Goal: Task Accomplishment & Management: Use online tool/utility

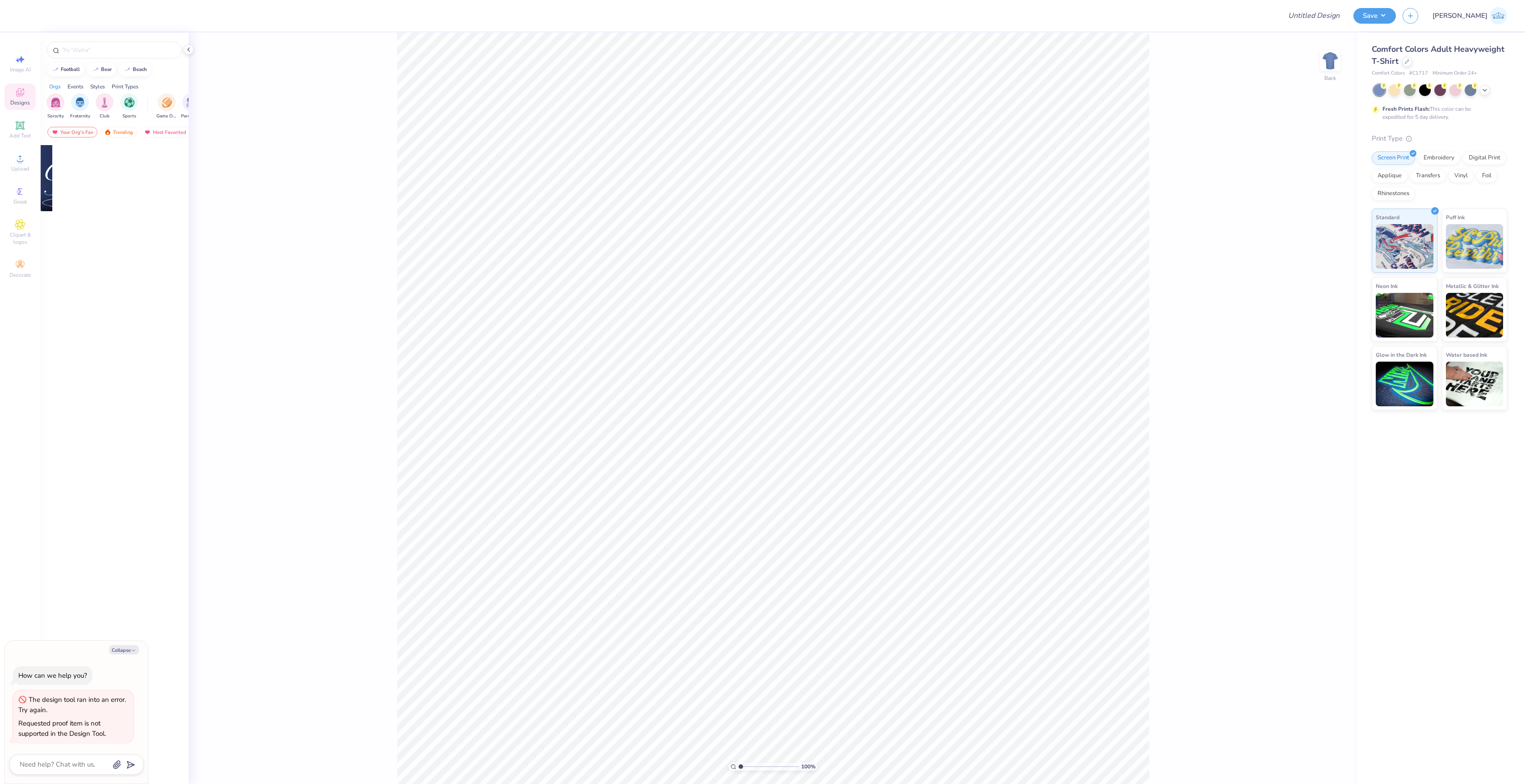
type textarea "x"
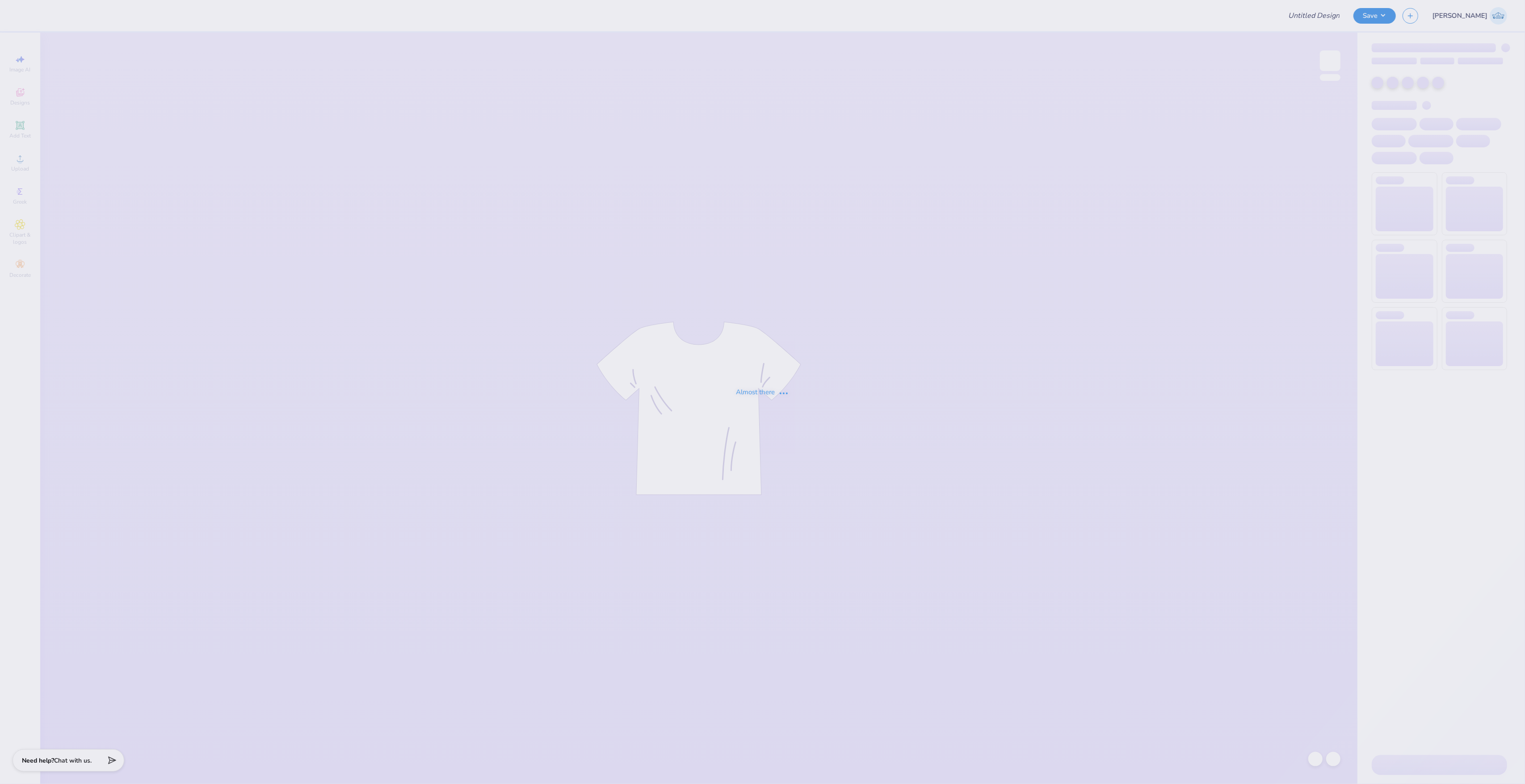
type input "AGD House Shirts"
type input "60"
type input "AGD House Shirts"
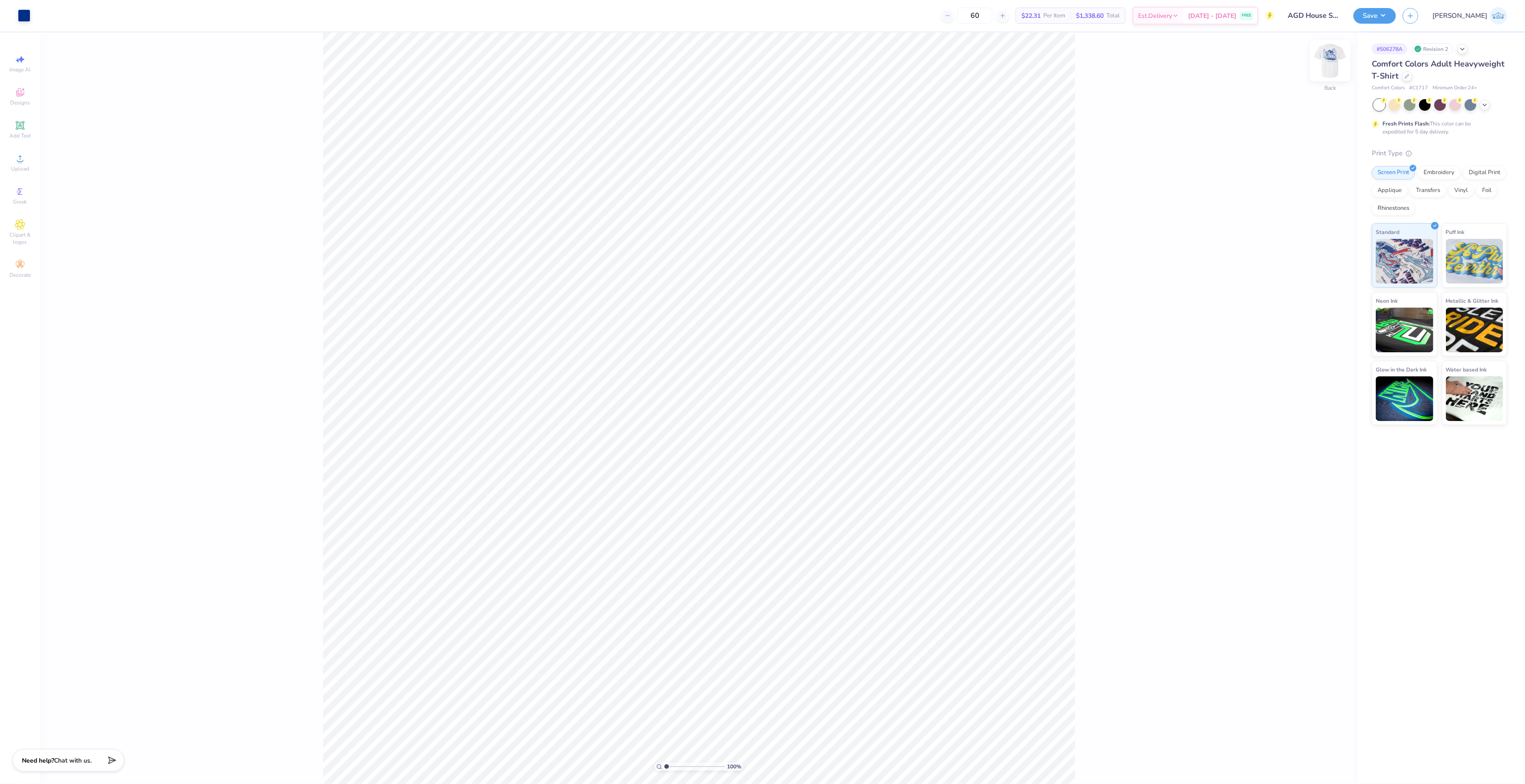
click at [1334, 68] on img at bounding box center [1330, 60] width 36 height 36
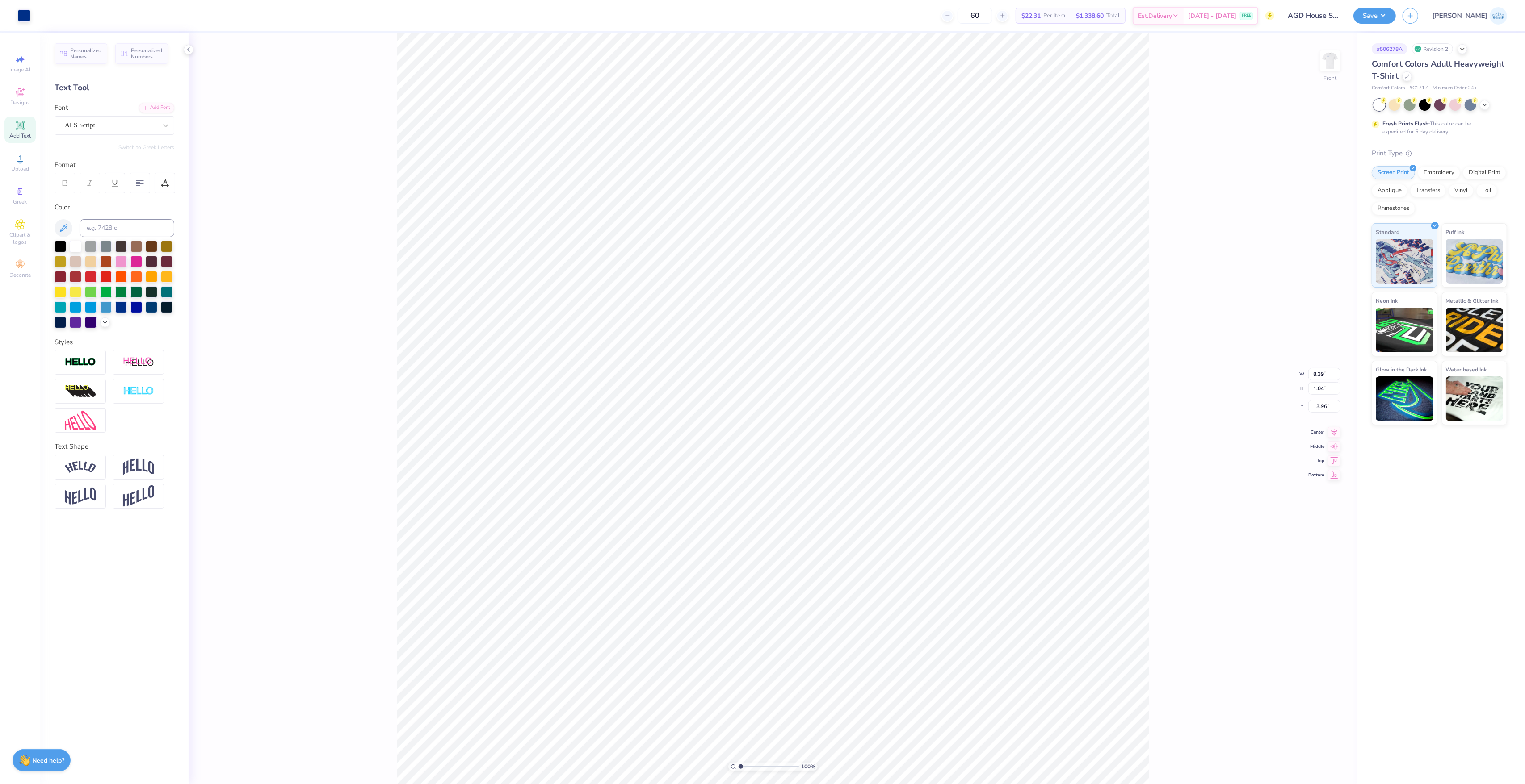
scroll to position [9, 1]
click at [92, 129] on div "ALS Script" at bounding box center [111, 125] width 94 height 14
click at [294, 256] on div "100 % Front W 8.39 8.39 " H 1.04 1.04 " Y 13.96 13.96 " Center Middle Top Bottom" at bounding box center [773, 408] width 1169 height 751
click at [68, 128] on div "ALS Script" at bounding box center [111, 125] width 94 height 14
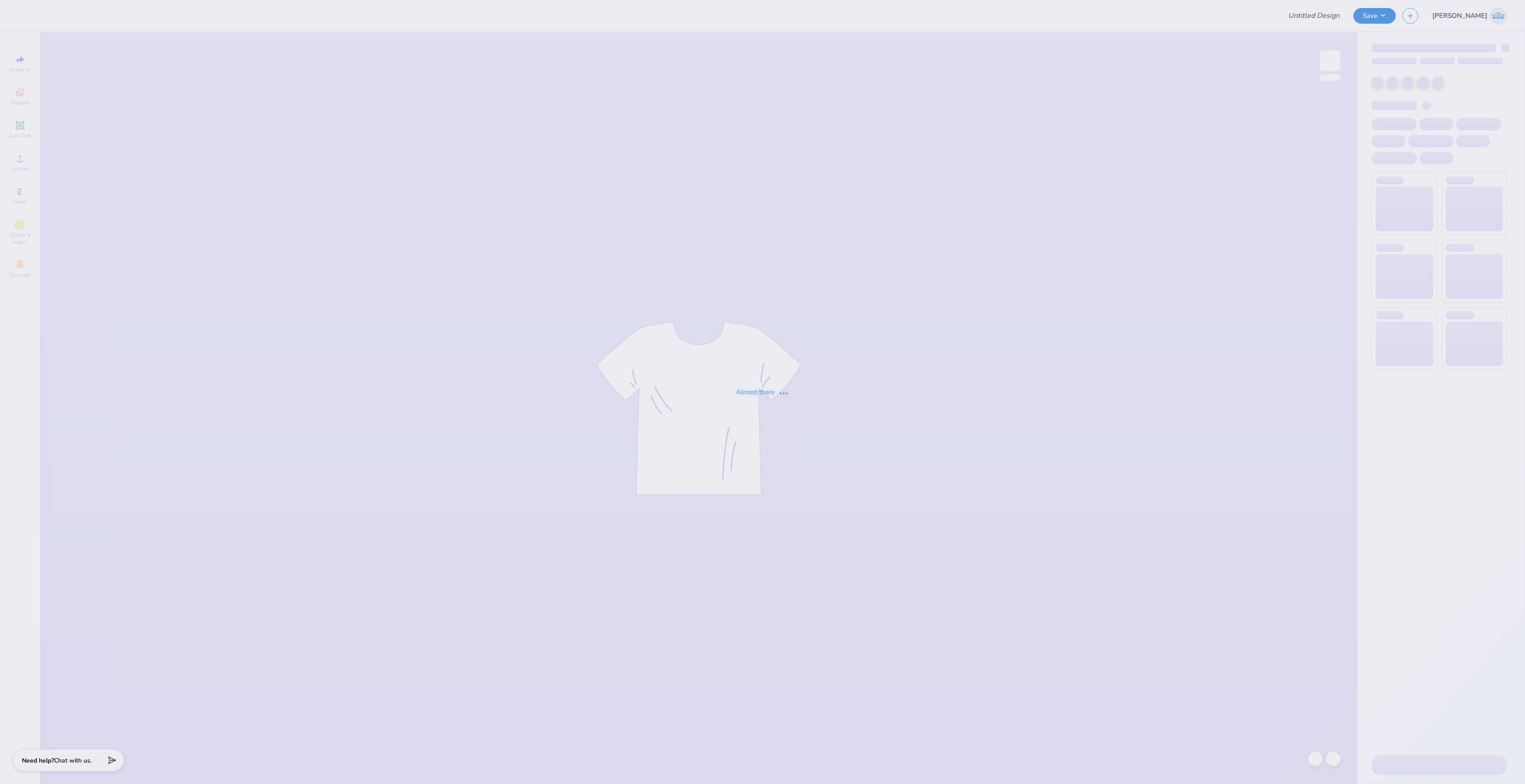
type input "AGD House Shirts"
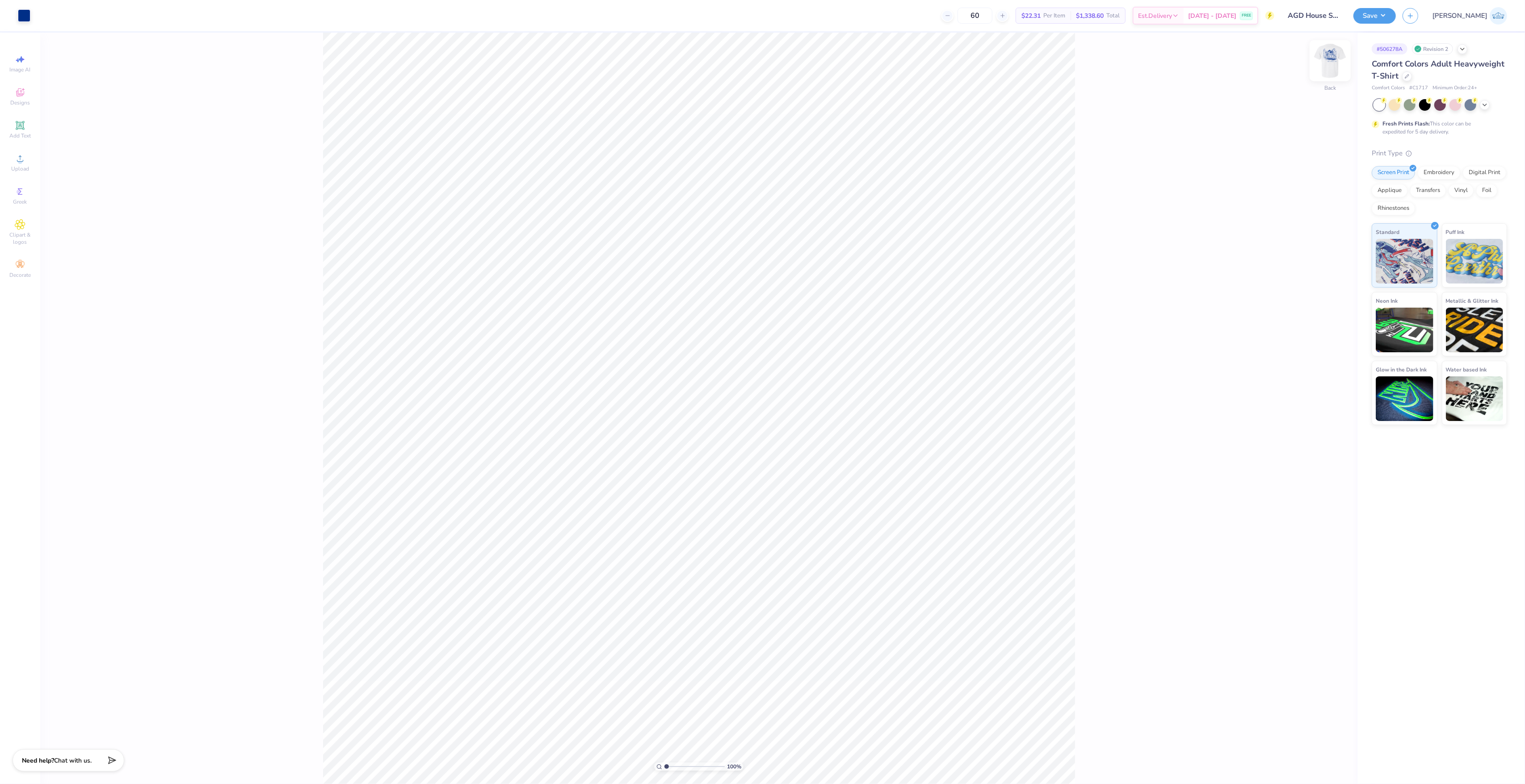
click at [1325, 61] on img at bounding box center [1330, 60] width 36 height 36
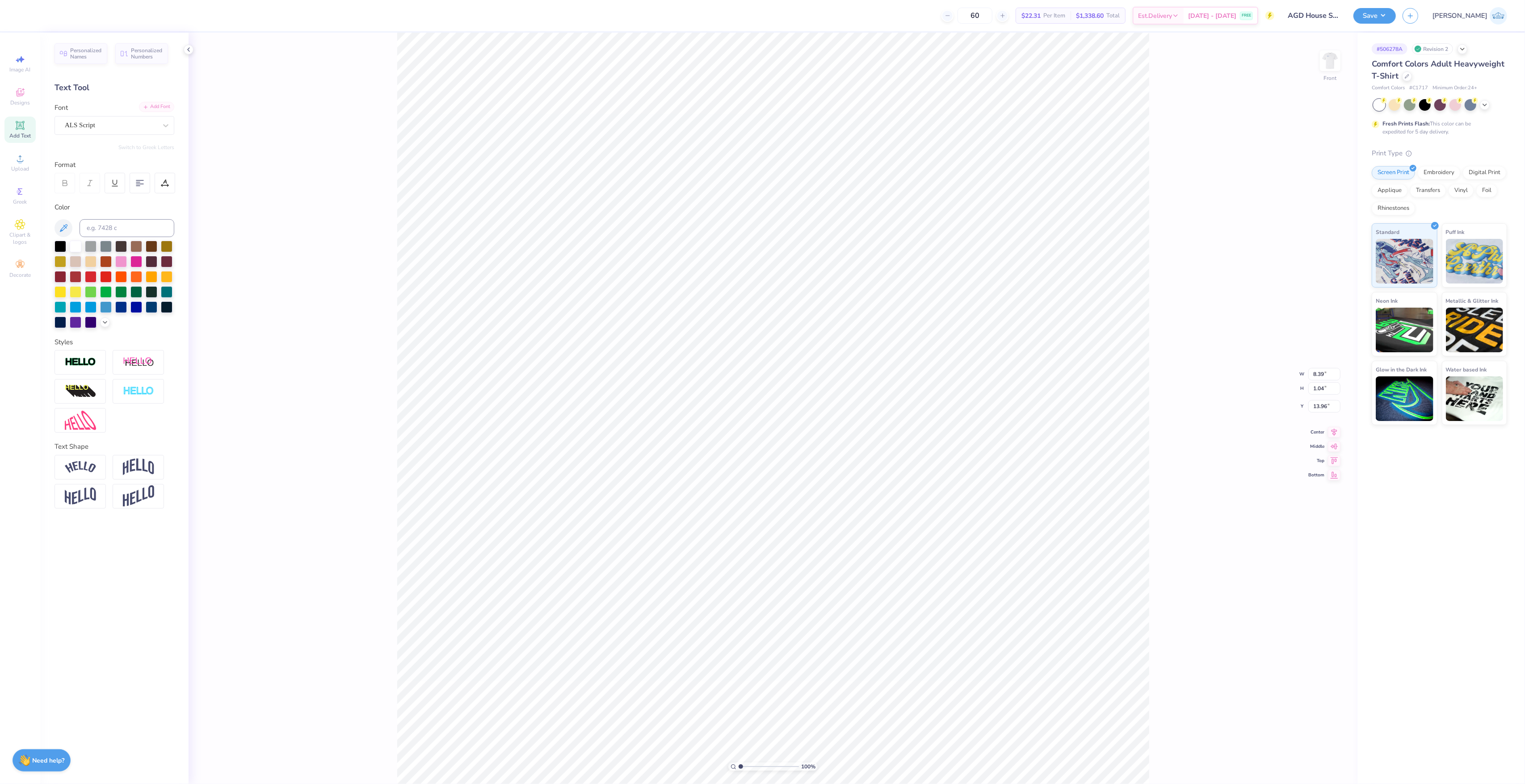
click at [157, 108] on div "Add Font" at bounding box center [157, 107] width 36 height 10
click at [1312, 366] on input "8.86" at bounding box center [1324, 367] width 32 height 12
type input "11.00"
type input "1.37"
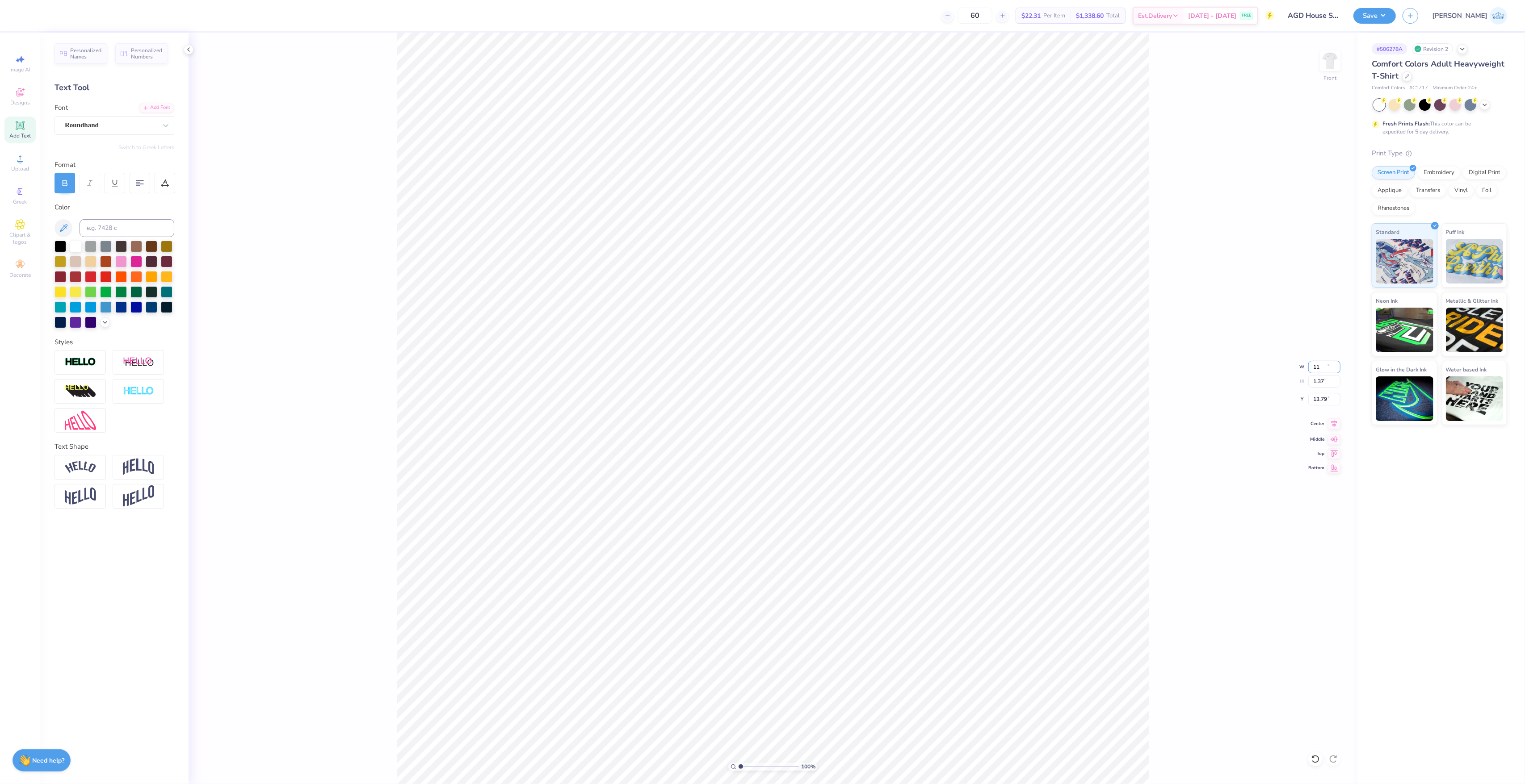
type input "13.79"
click at [1332, 427] on icon at bounding box center [1334, 424] width 12 height 11
click at [1312, 385] on input "12.17" at bounding box center [1324, 381] width 32 height 12
type input "12"
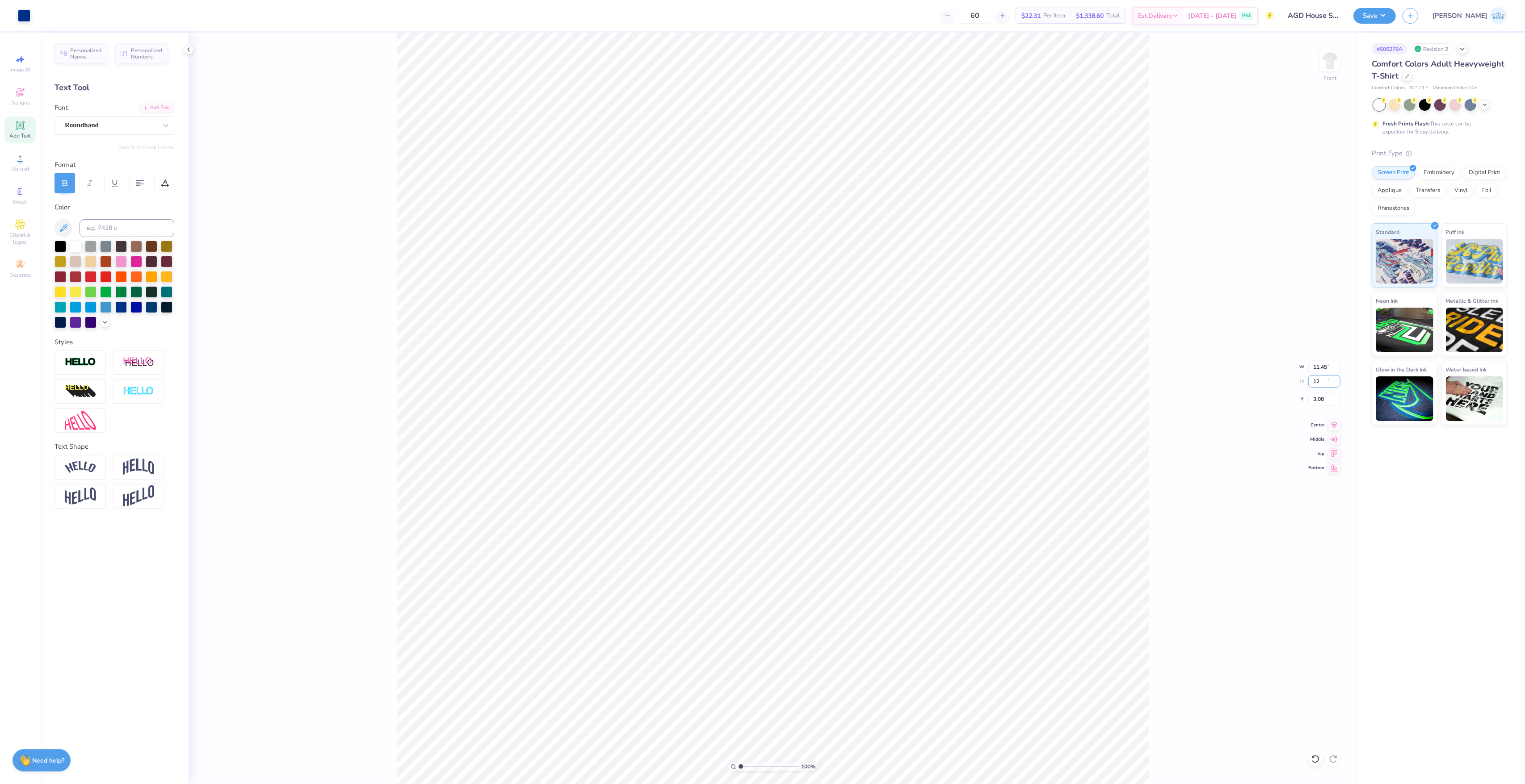
type input "11.45"
type input "12.00"
click at [1320, 396] on input "3.08" at bounding box center [1324, 399] width 32 height 12
type input "3.00"
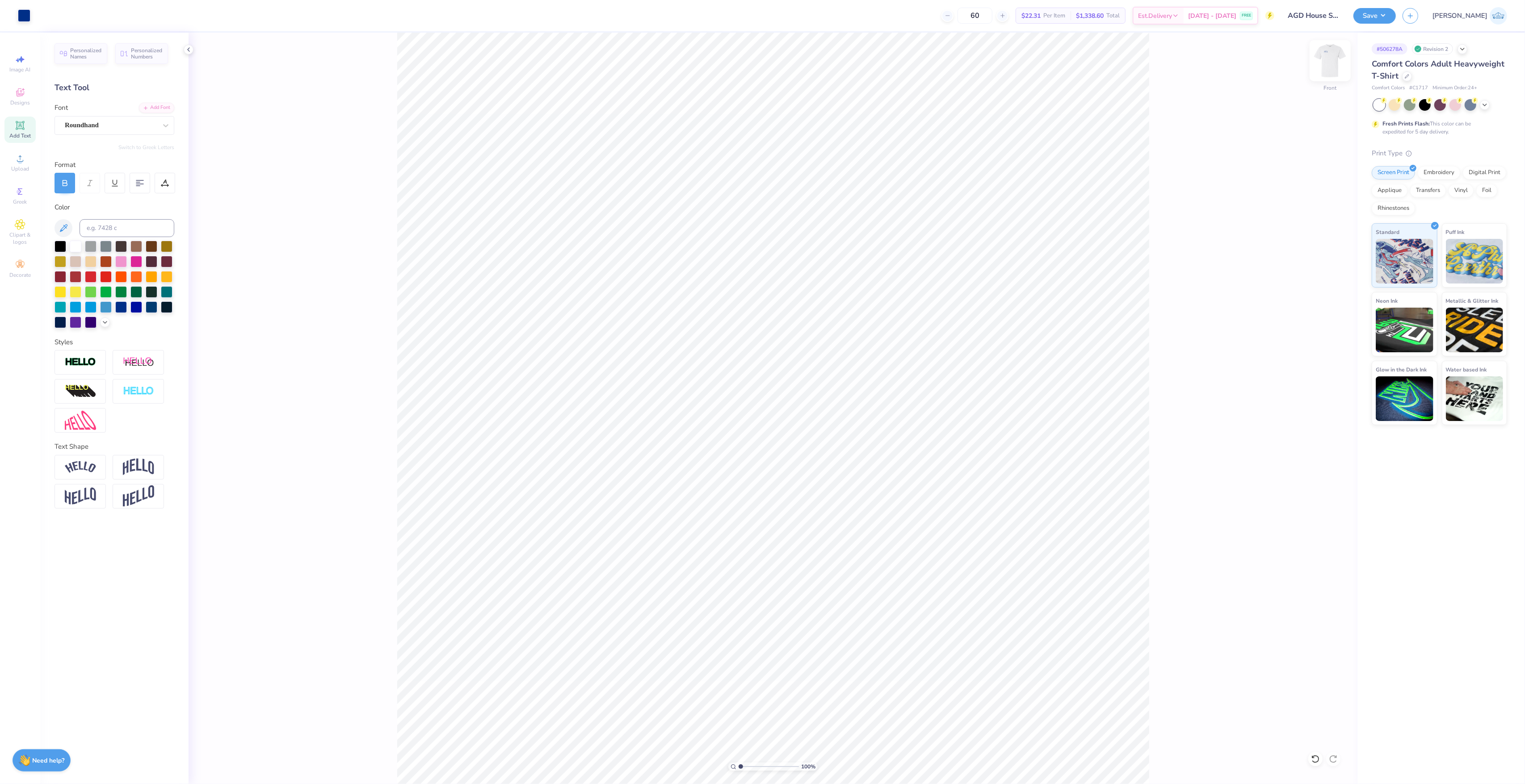
click at [1327, 54] on img at bounding box center [1330, 60] width 36 height 36
click at [1312, 398] on input "2.90" at bounding box center [1324, 399] width 32 height 12
type input "3.00"
click at [1326, 46] on div "100 % Back" at bounding box center [773, 408] width 1169 height 751
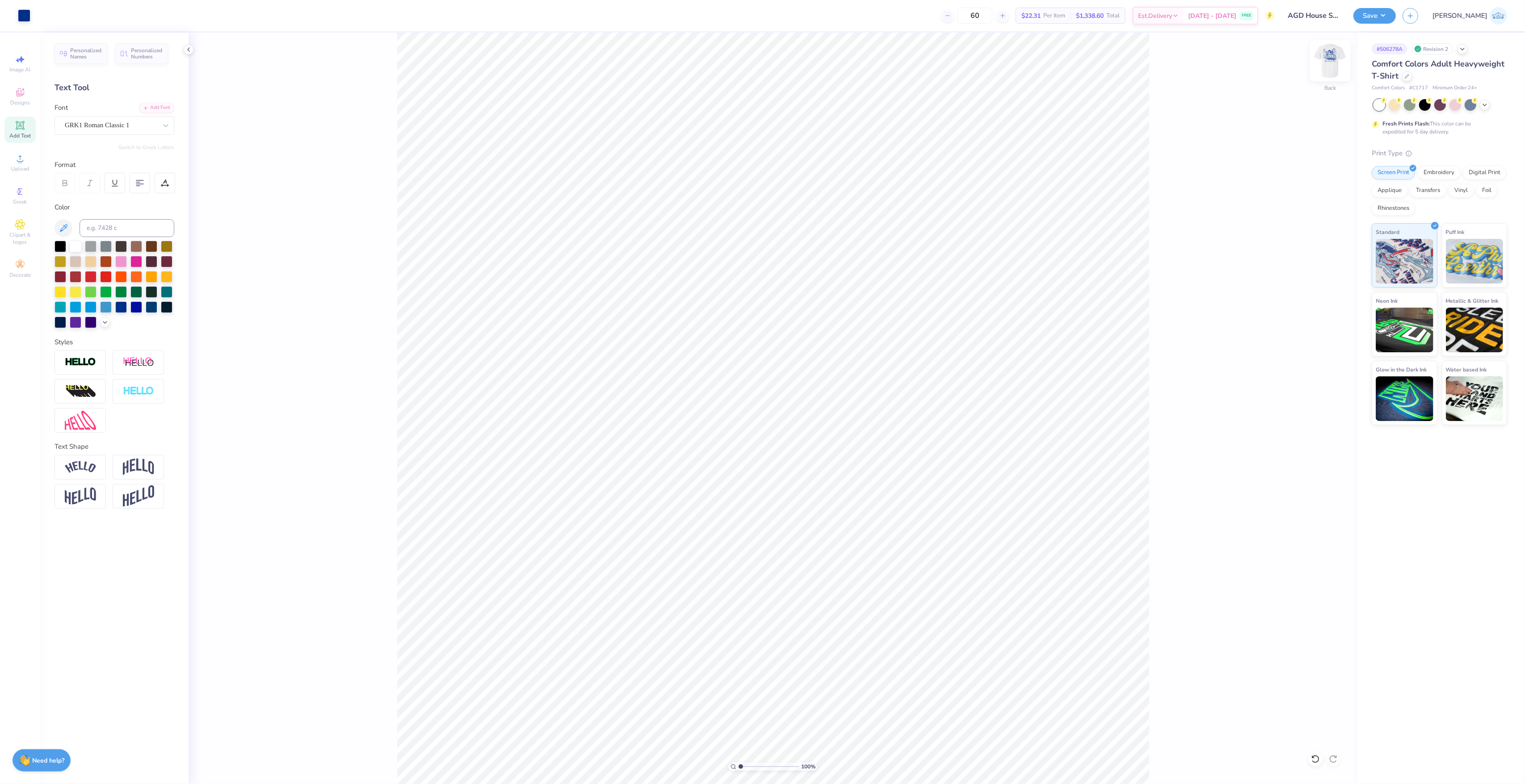
click at [1326, 51] on div at bounding box center [1330, 60] width 41 height 41
click at [81, 123] on div "Roundhand" at bounding box center [111, 125] width 94 height 14
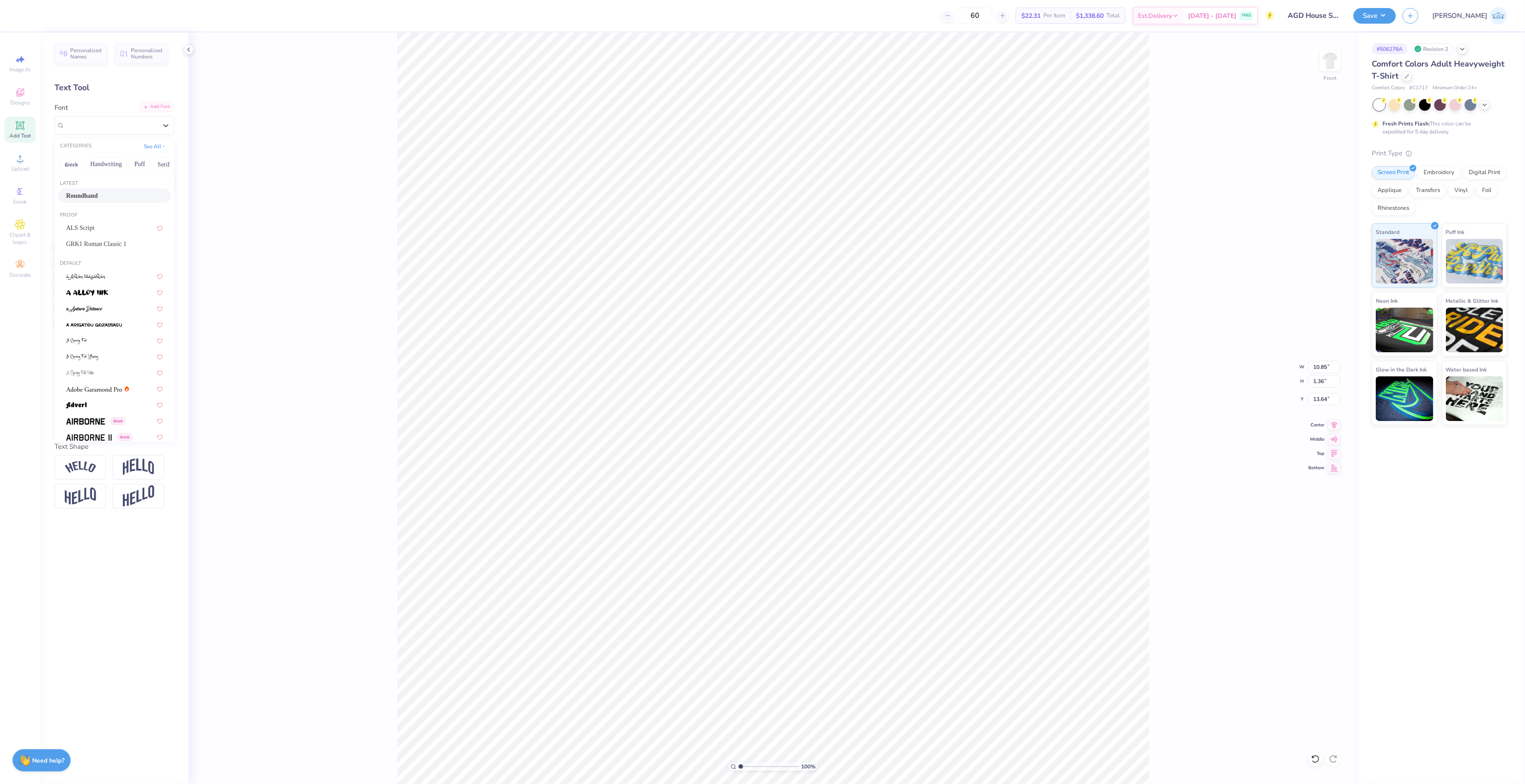
click at [149, 105] on div "Add Font" at bounding box center [157, 107] width 36 height 10
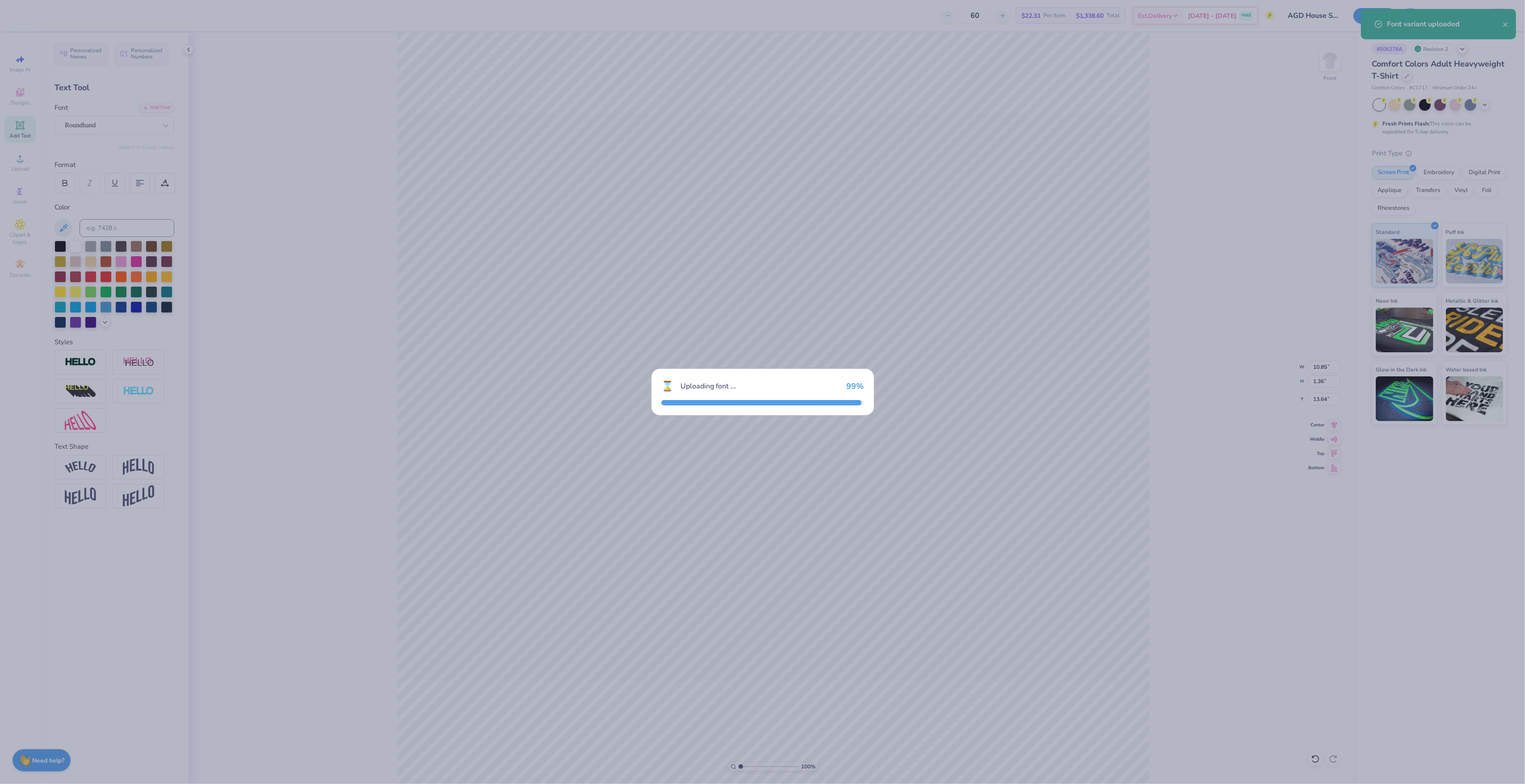
type input "9.82"
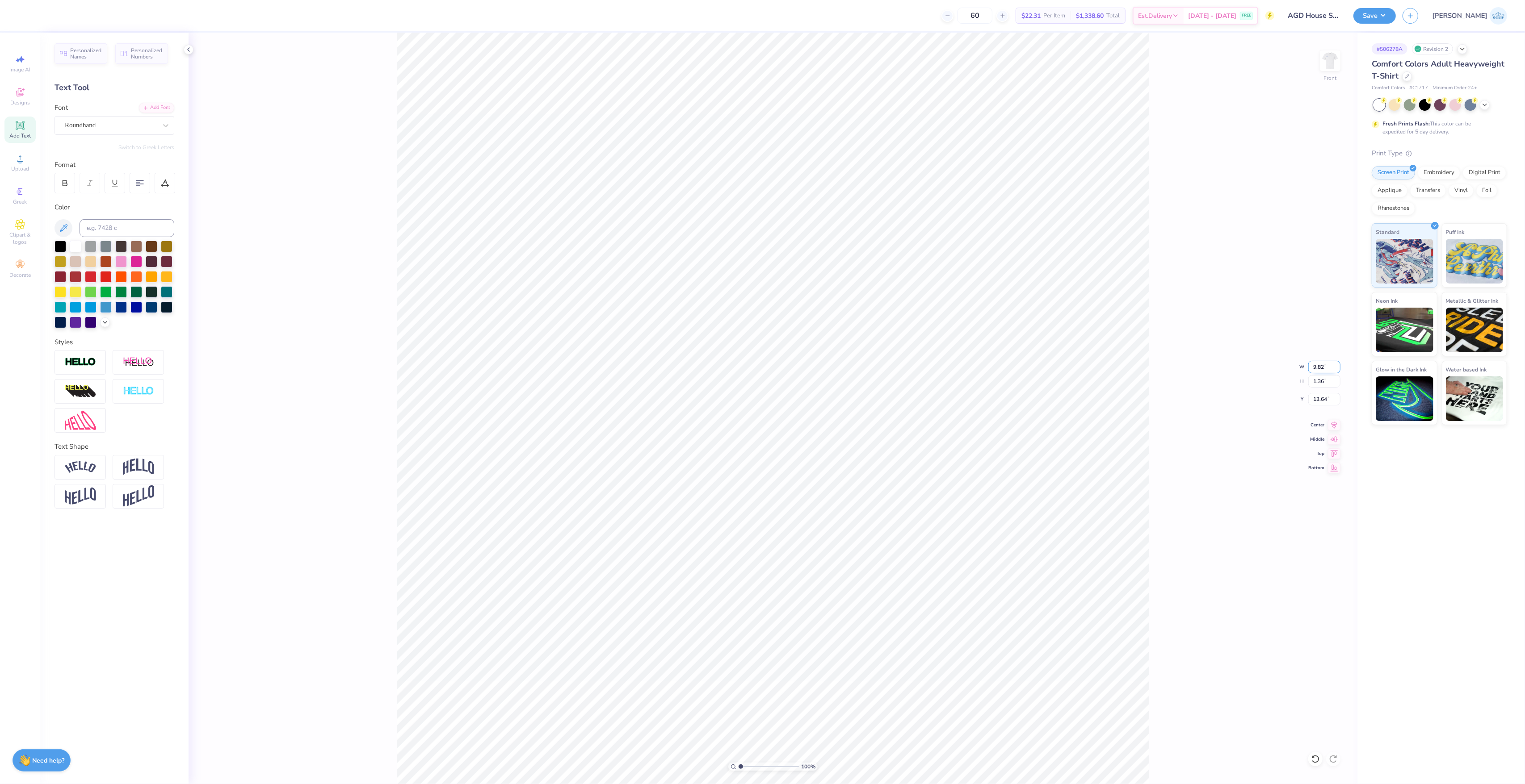
click at [1315, 365] on input "9.82" at bounding box center [1324, 367] width 32 height 12
type input "11.00"
type input "1.52"
type input "13.56"
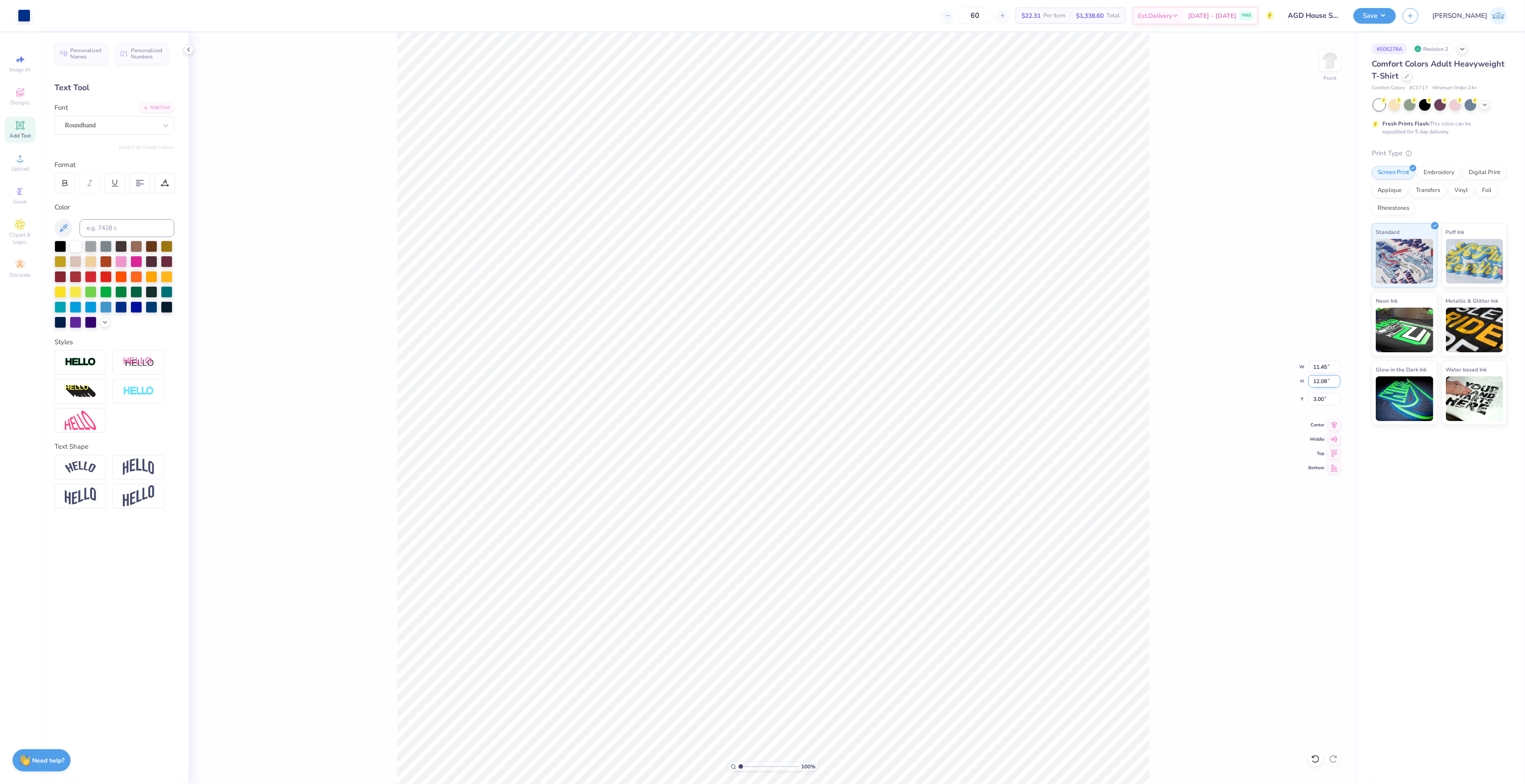
click at [1315, 379] on input "12.08" at bounding box center [1324, 381] width 32 height 12
type input "12"
click at [1319, 401] on input "3.00" at bounding box center [1324, 399] width 32 height 12
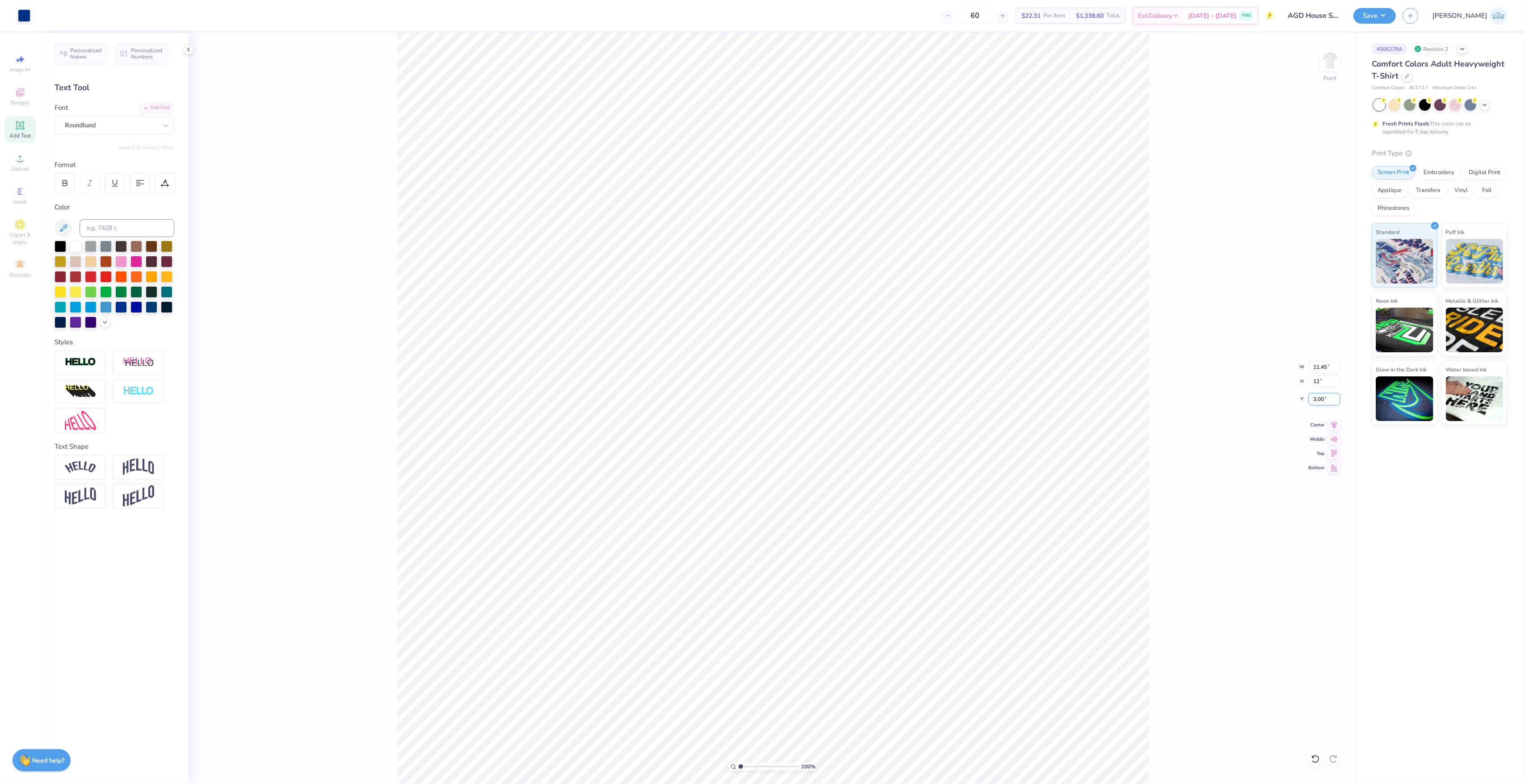
click at [1319, 401] on input "3.00" at bounding box center [1324, 399] width 32 height 12
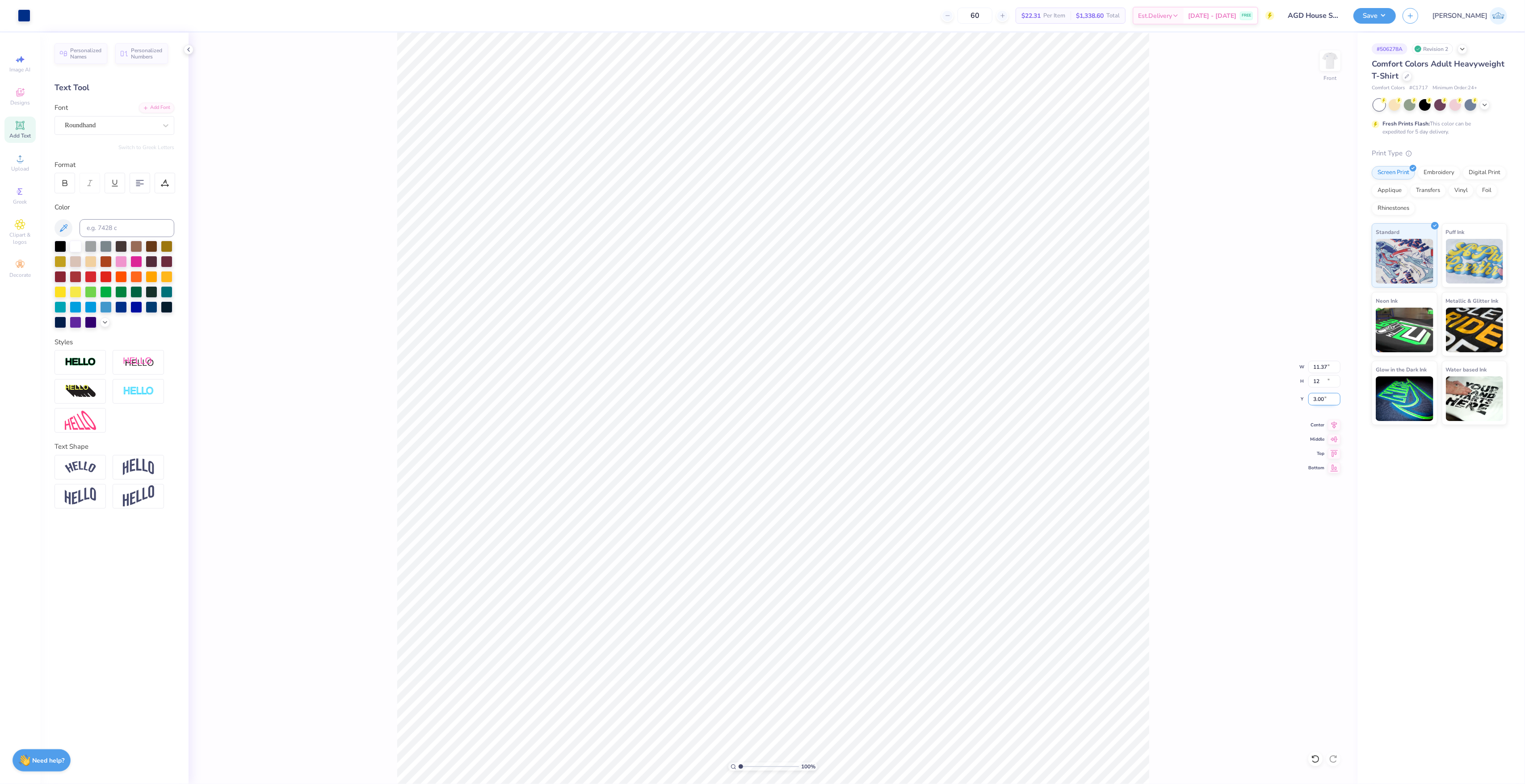
type input "11.37"
type input "12.00"
type input "3.04"
click at [1312, 399] on input "3.04" at bounding box center [1324, 399] width 32 height 12
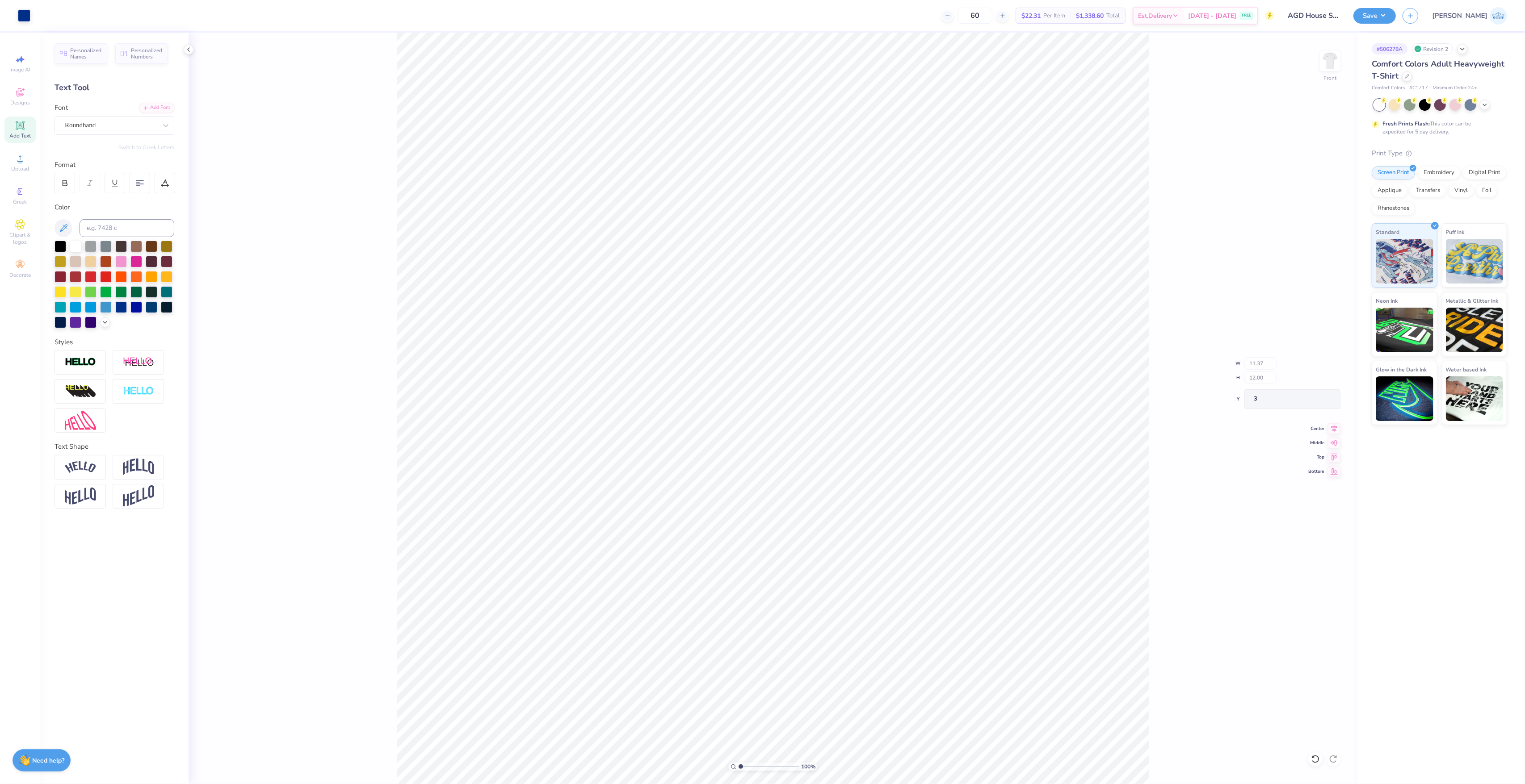
type input "3.00"
click at [1330, 57] on img at bounding box center [1330, 60] width 36 height 36
click at [1396, 9] on button "Save" at bounding box center [1375, 14] width 43 height 15
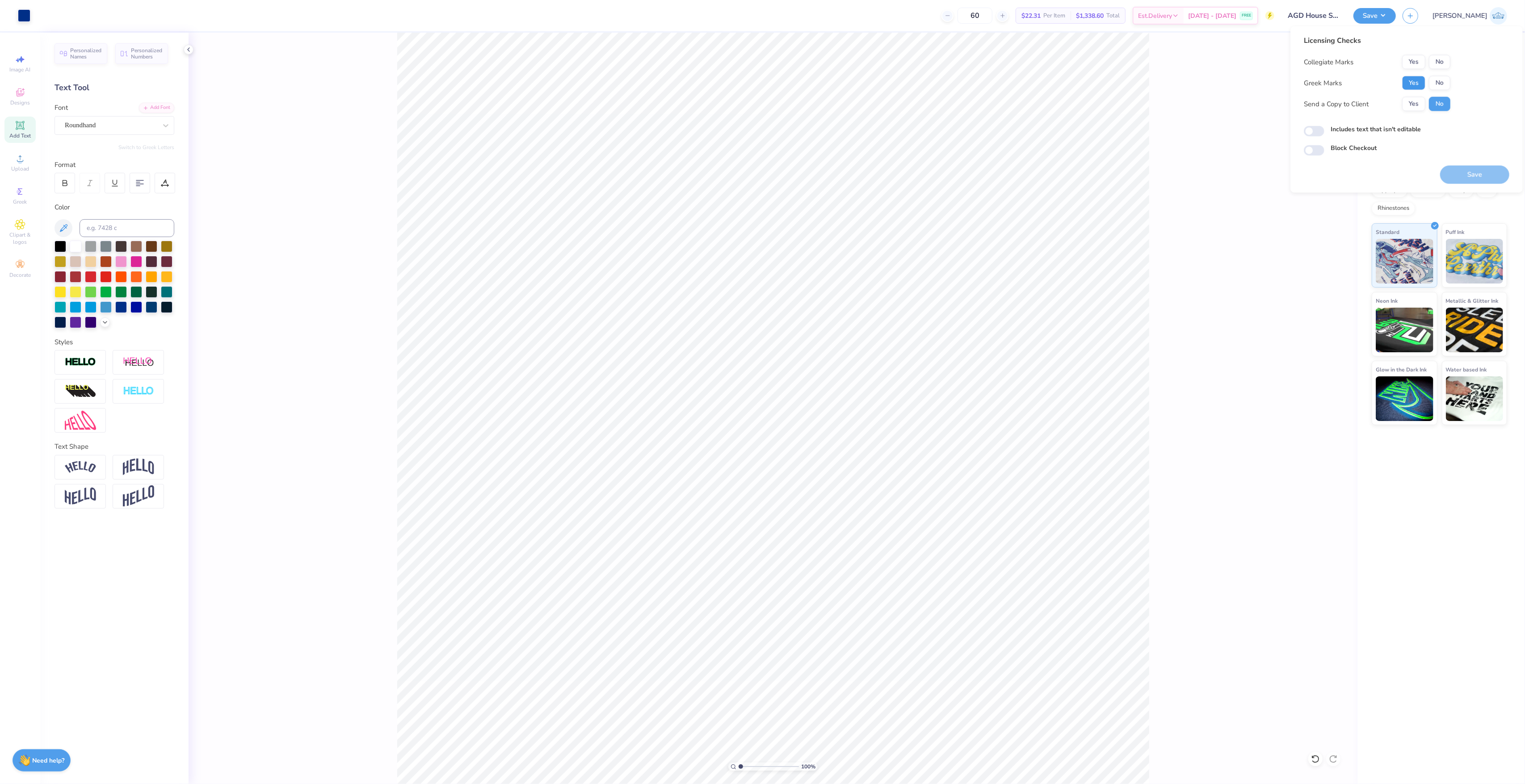
click at [1419, 84] on button "Yes" at bounding box center [1413, 83] width 23 height 14
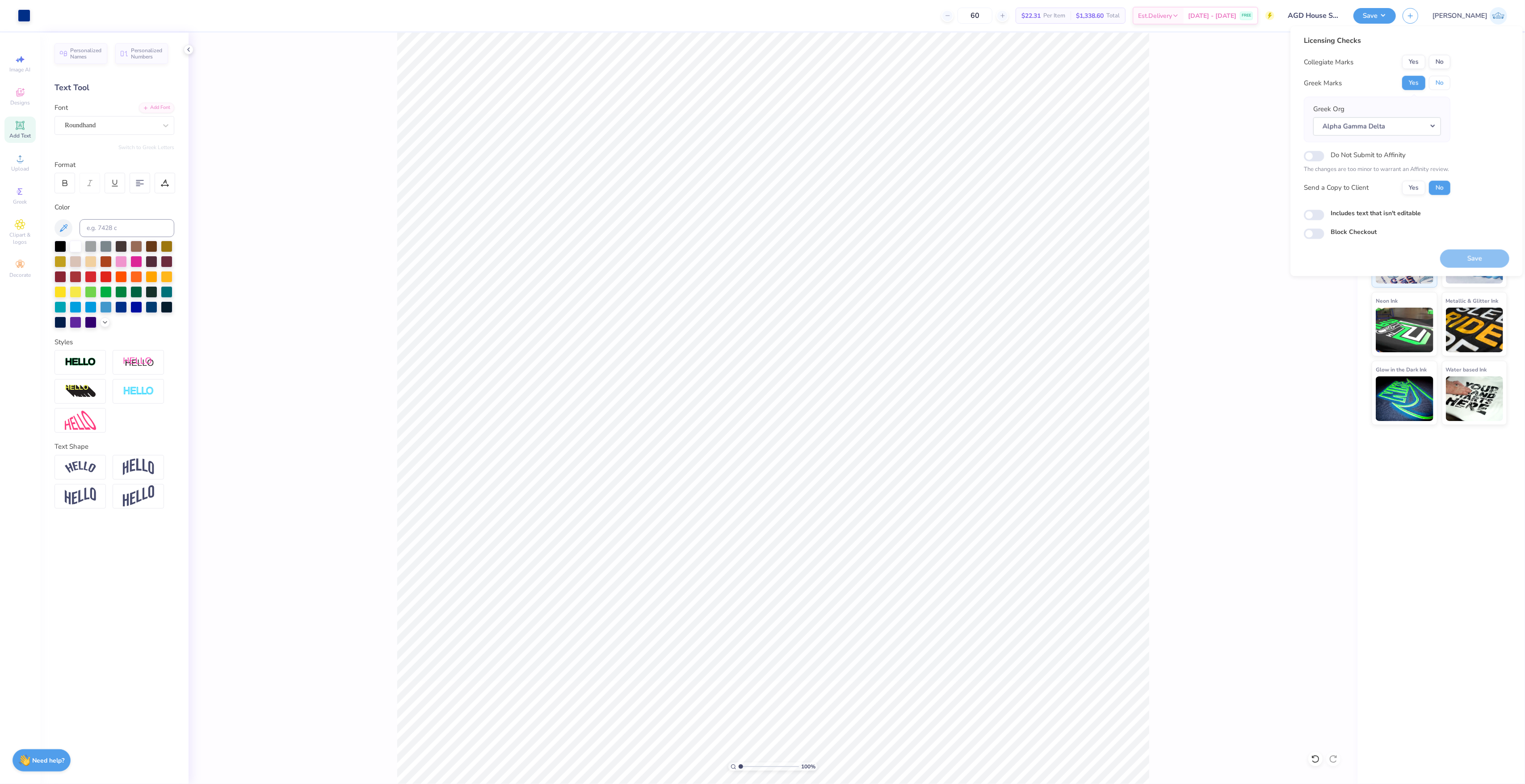
click at [1438, 76] on button "No" at bounding box center [1440, 83] width 21 height 14
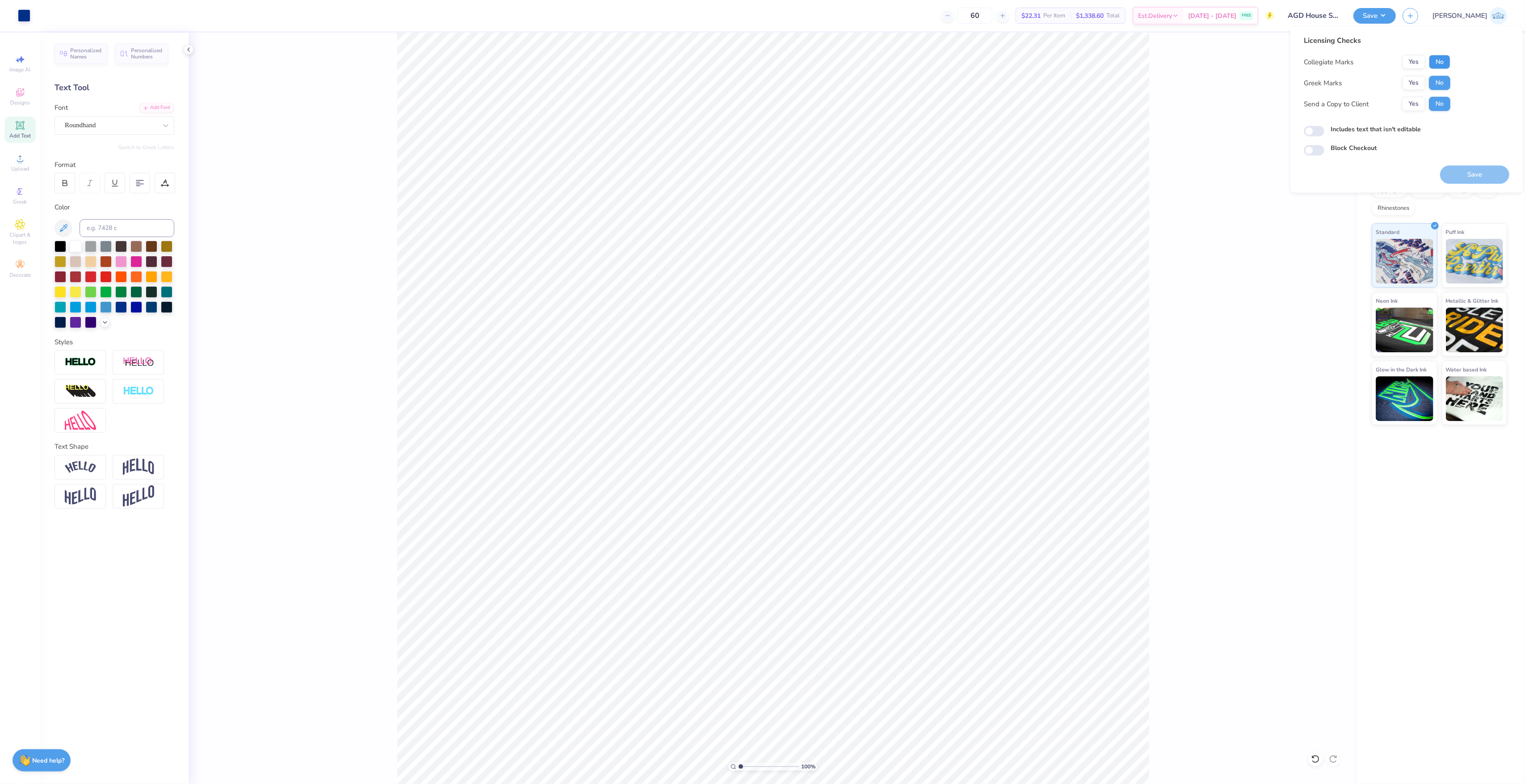
click at [1440, 64] on button "No" at bounding box center [1440, 62] width 21 height 14
click at [1416, 84] on button "Yes" at bounding box center [1413, 83] width 23 height 14
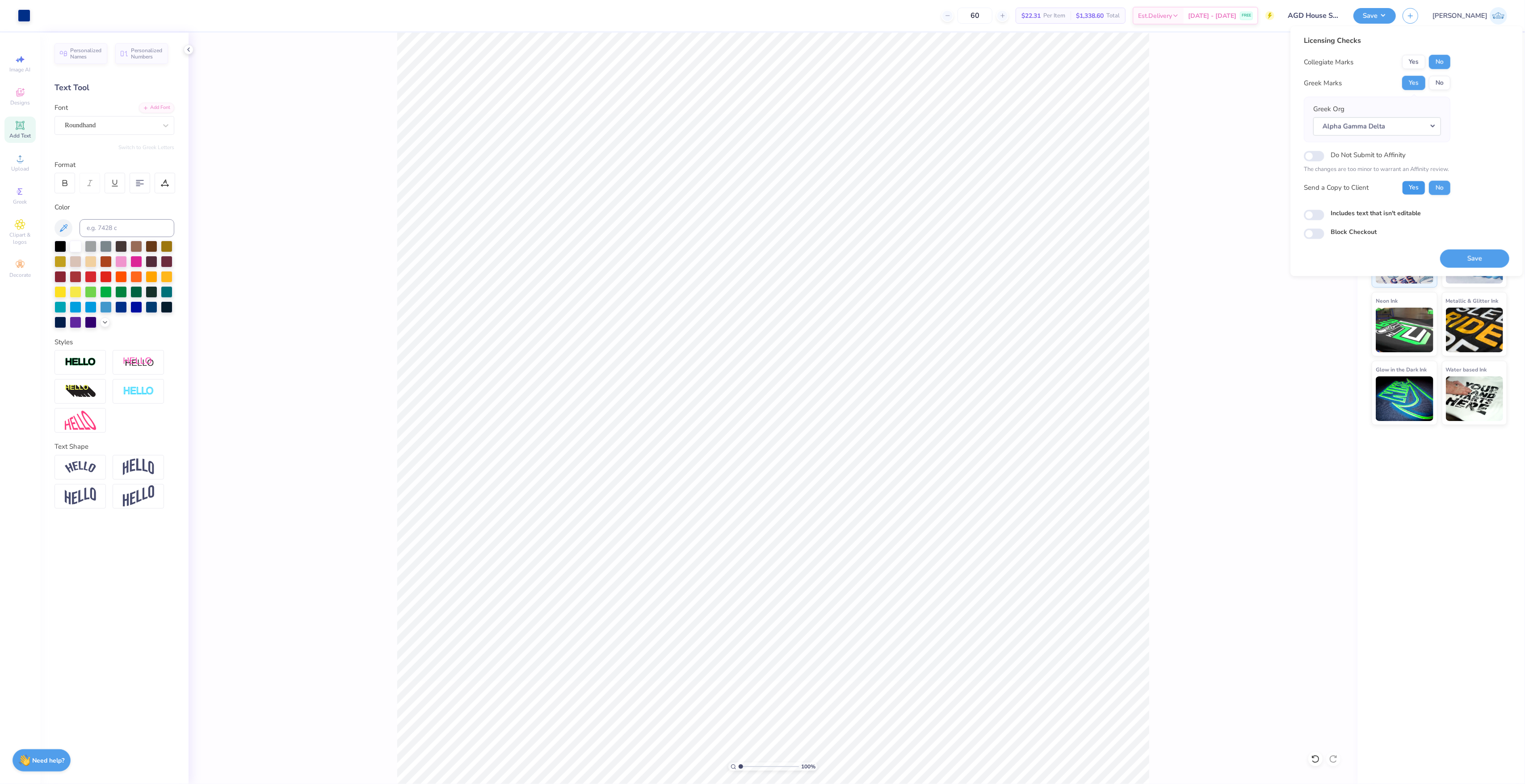
click at [1418, 192] on button "Yes" at bounding box center [1413, 188] width 23 height 14
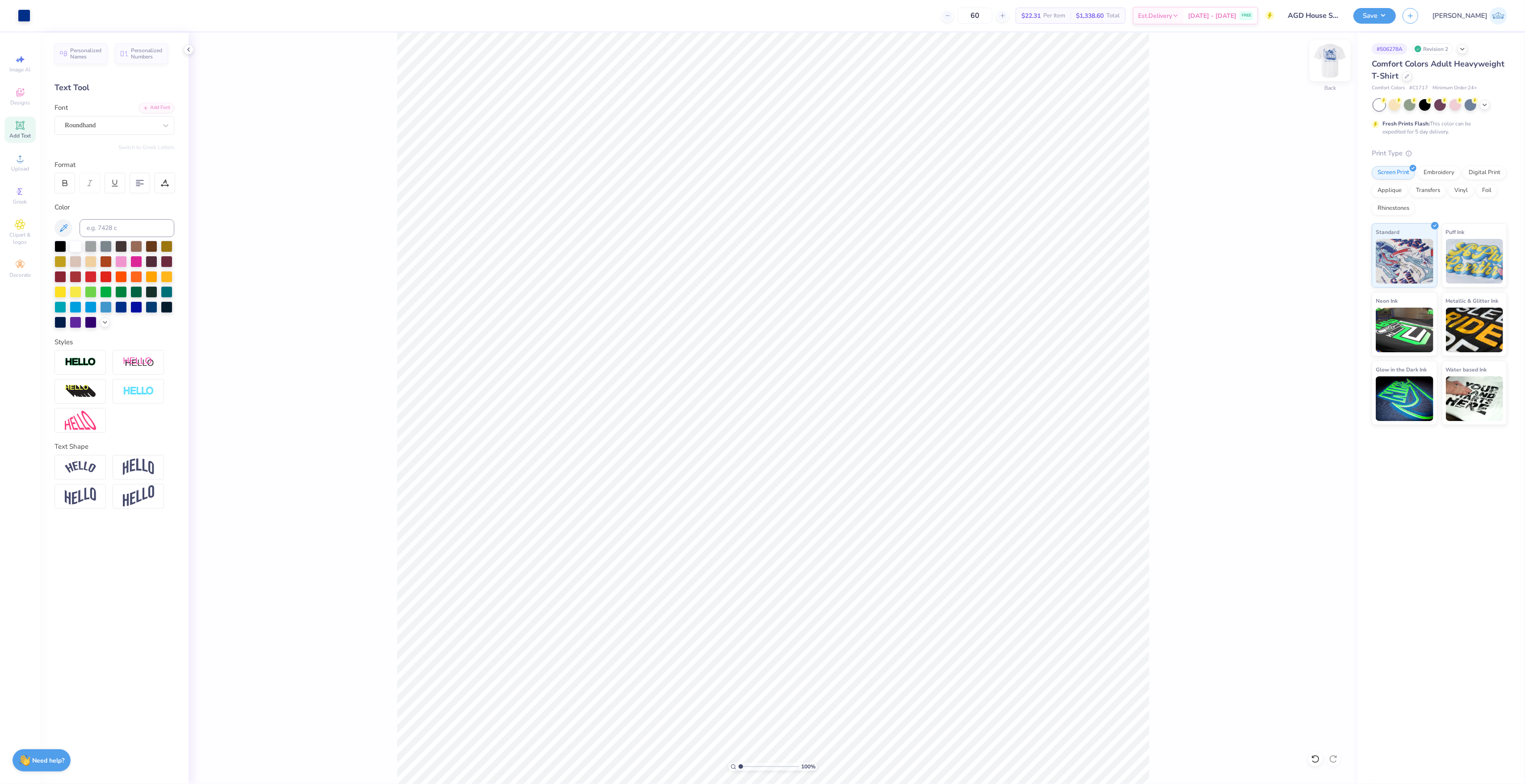
click at [1324, 68] on img at bounding box center [1330, 60] width 36 height 36
type textarea "Alpha Gam"
click at [1318, 369] on input "6.20" at bounding box center [1324, 367] width 32 height 12
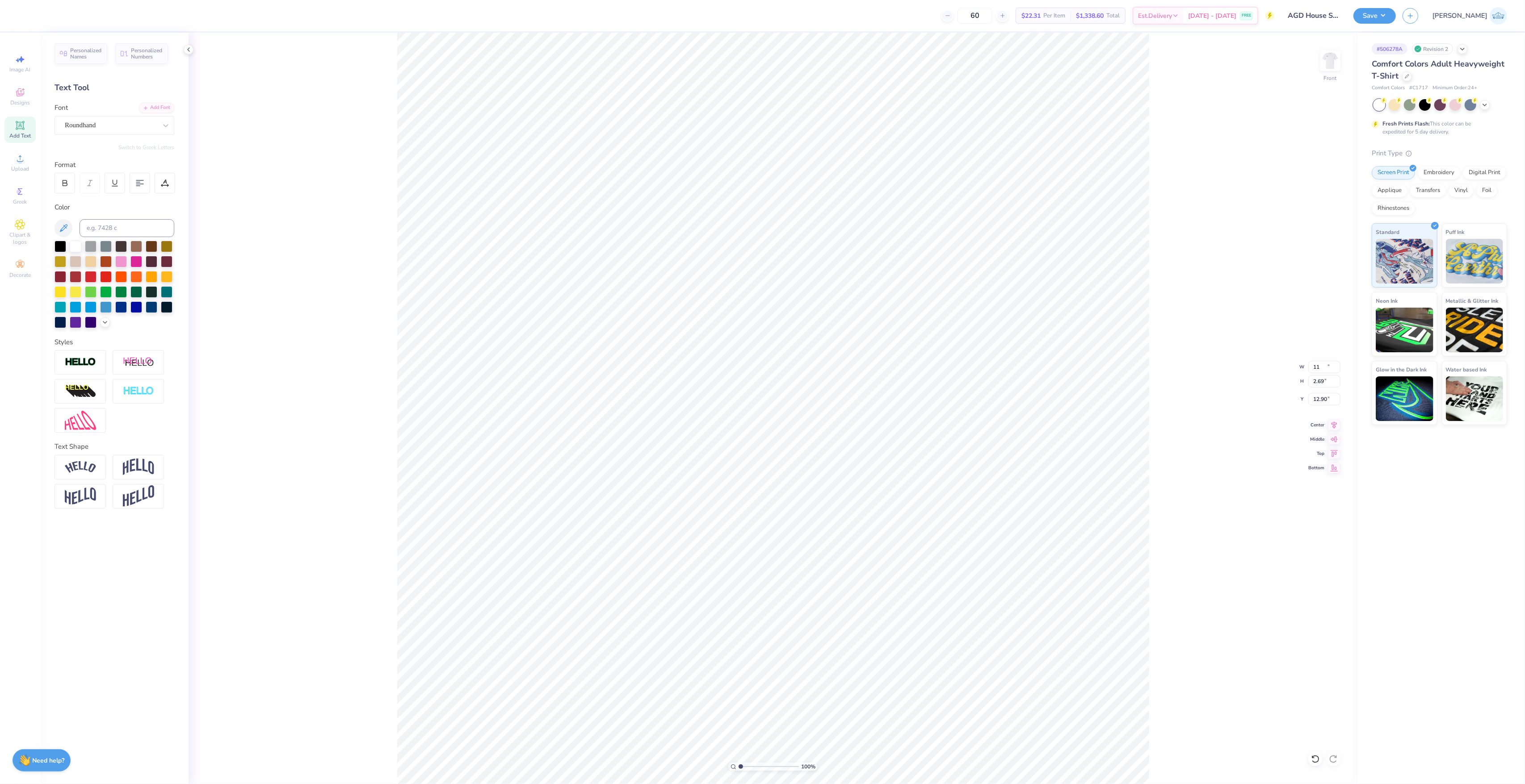
type input "11.00"
type input "2.69"
click at [1329, 425] on icon at bounding box center [1334, 424] width 12 height 11
type input "13.17"
type input "13.61"
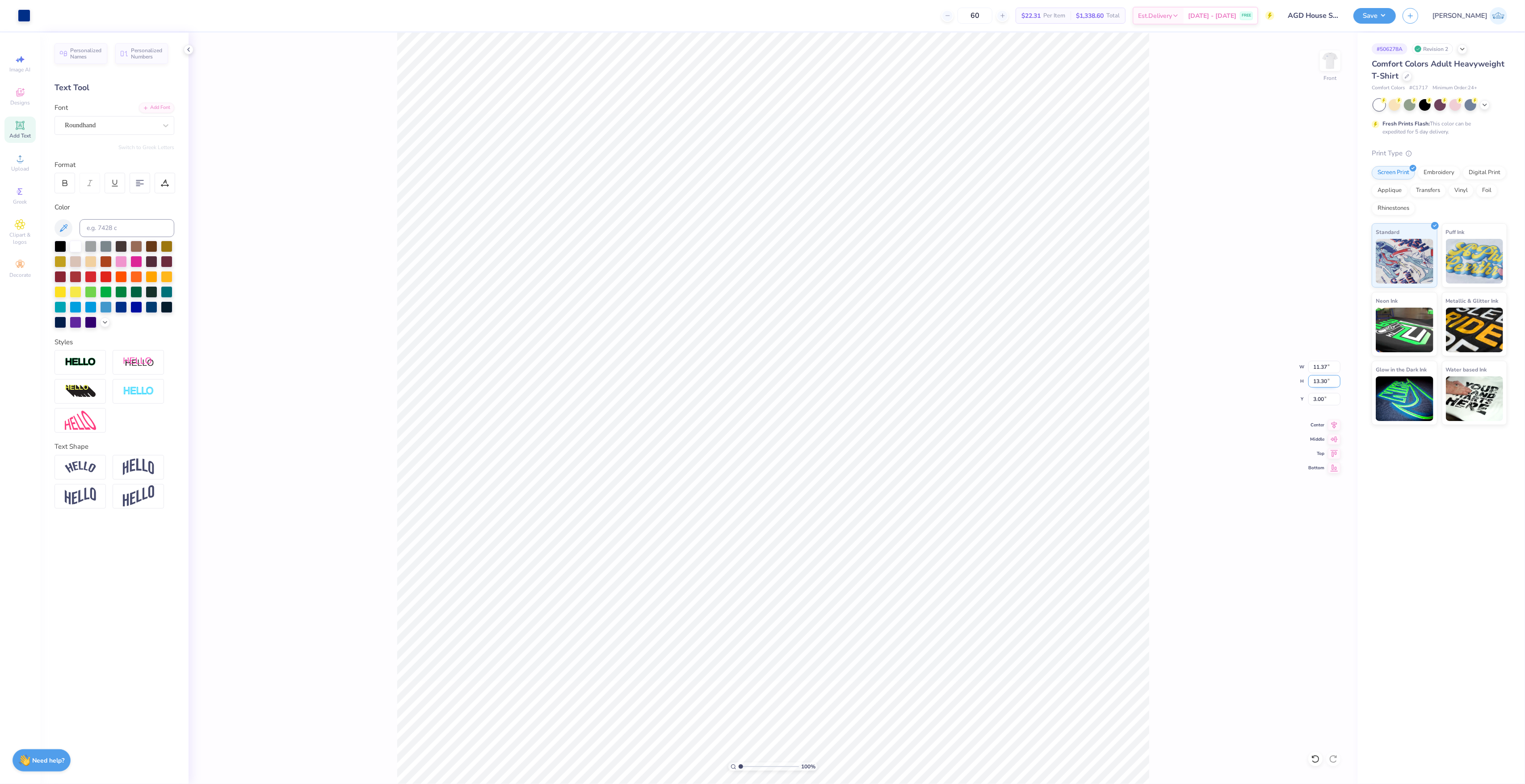
click at [1318, 382] on input "13.30" at bounding box center [1324, 381] width 32 height 12
type input "13"
type input "11.12"
type input "13.00"
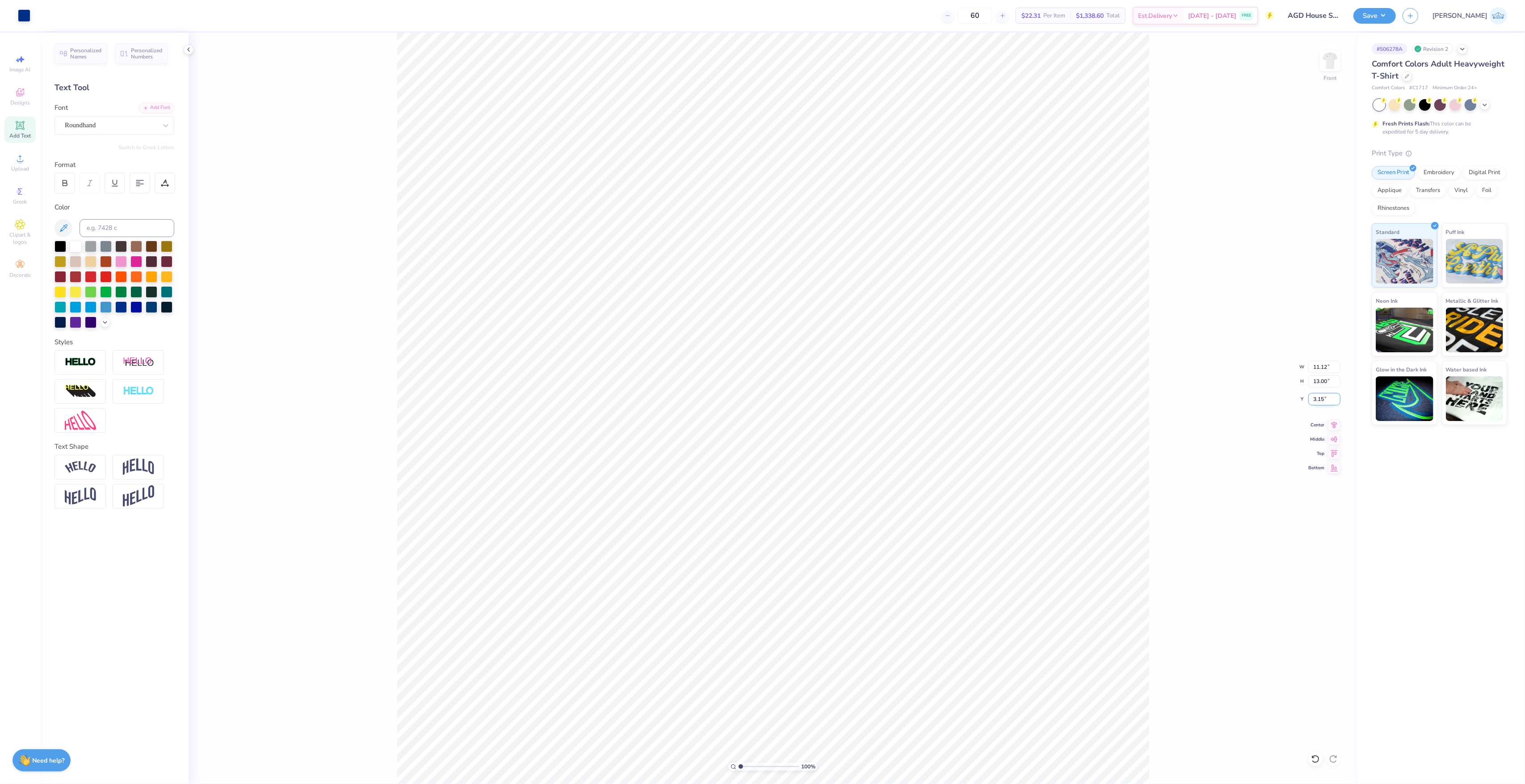
click at [1316, 399] on input "3.15" at bounding box center [1324, 399] width 32 height 12
type input "3.00"
click at [1333, 425] on icon at bounding box center [1334, 424] width 12 height 11
click at [1427, 7] on div "Save JA" at bounding box center [1439, 15] width 172 height 31
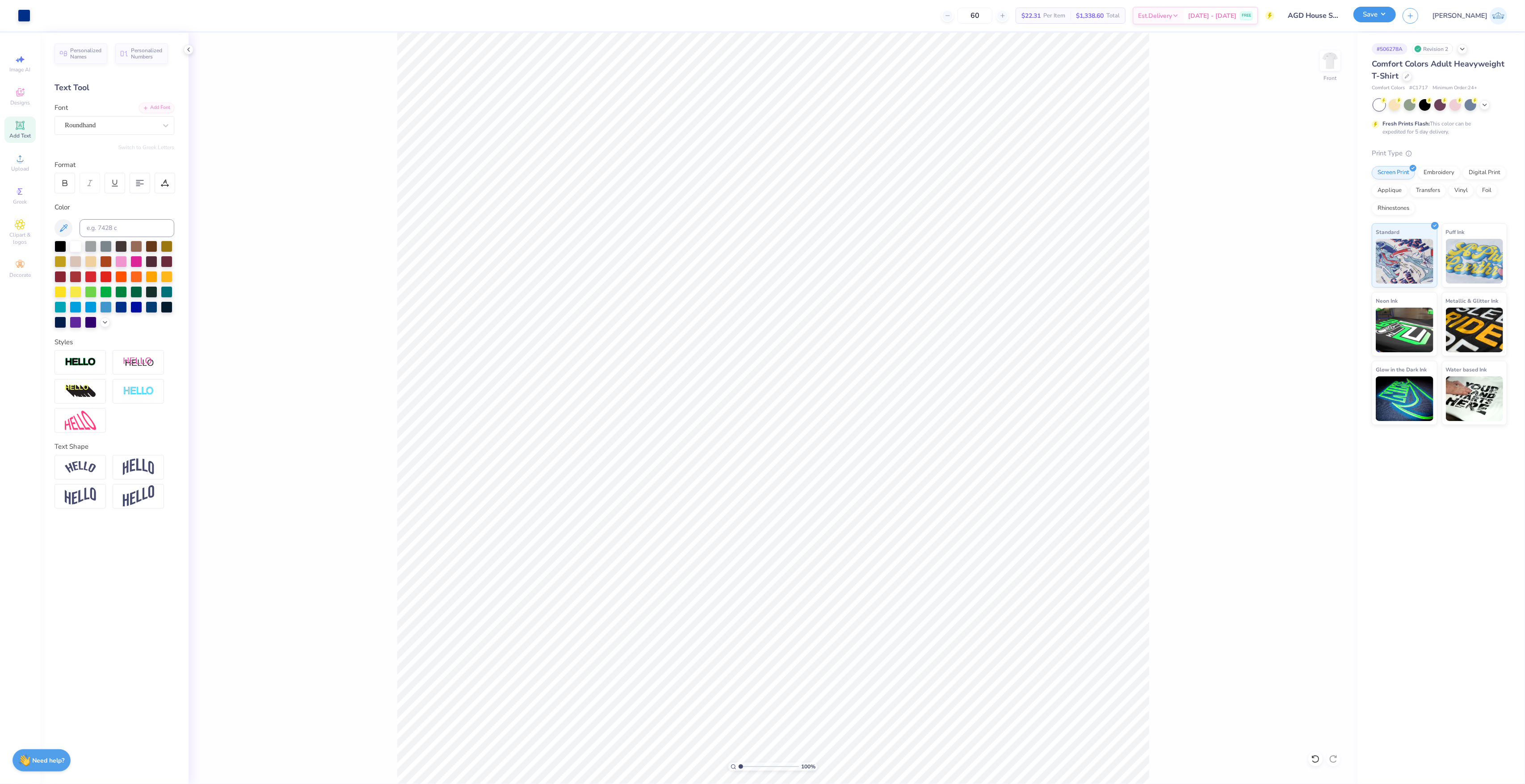
click at [1396, 14] on button "Save" at bounding box center [1375, 14] width 43 height 15
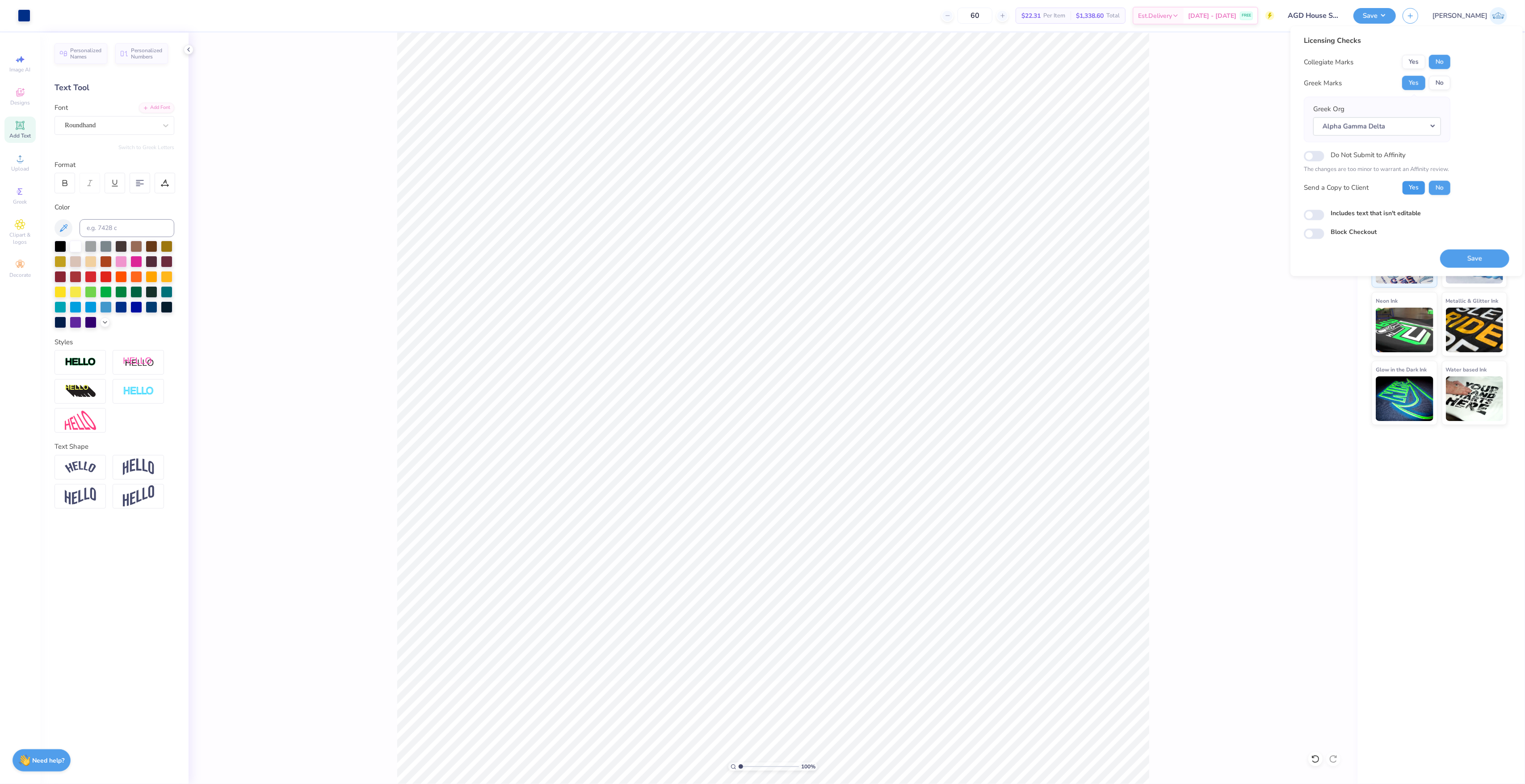
click at [1419, 182] on button "Yes" at bounding box center [1413, 188] width 23 height 14
click at [1473, 263] on button "Save" at bounding box center [1475, 258] width 69 height 18
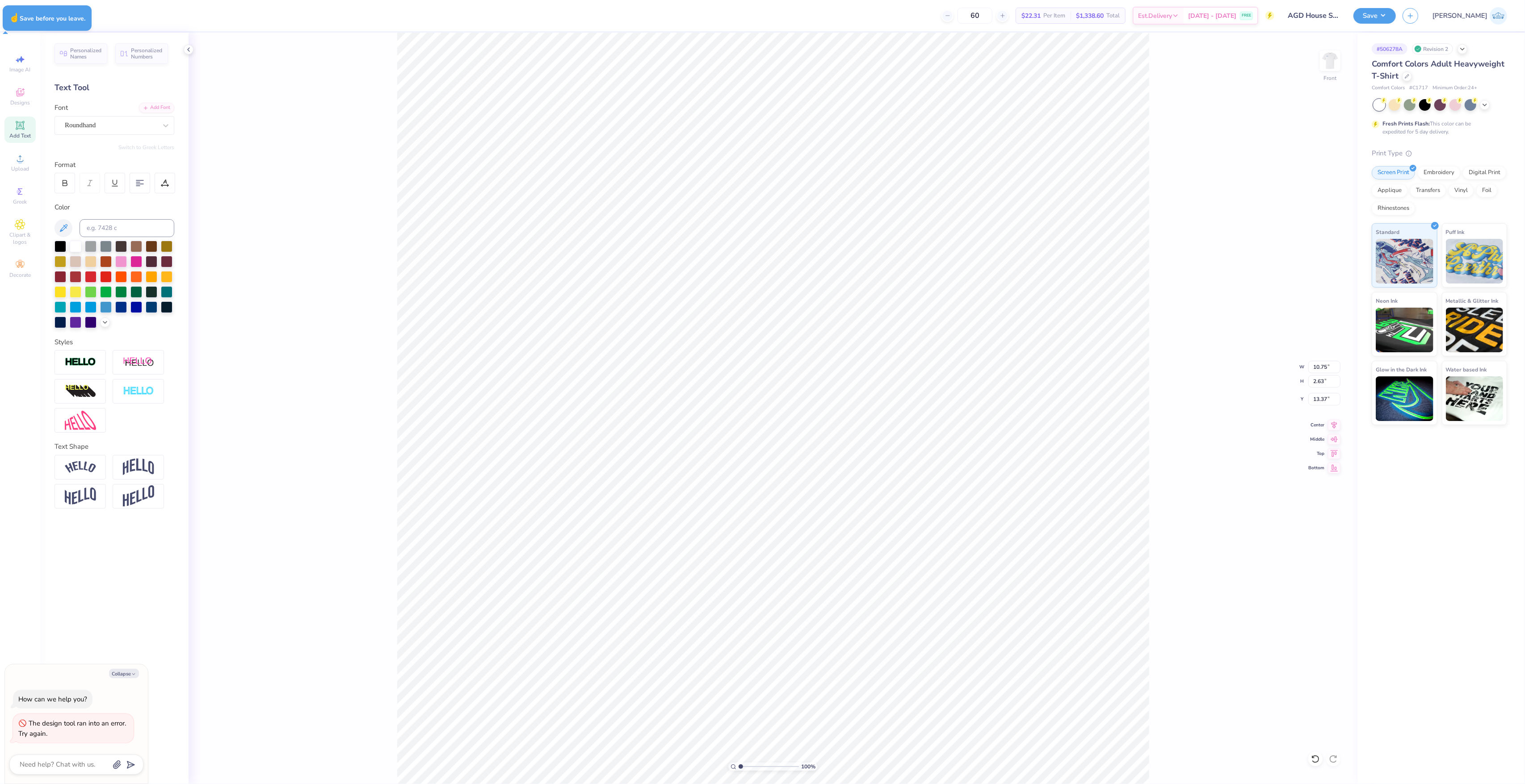
type textarea "x"
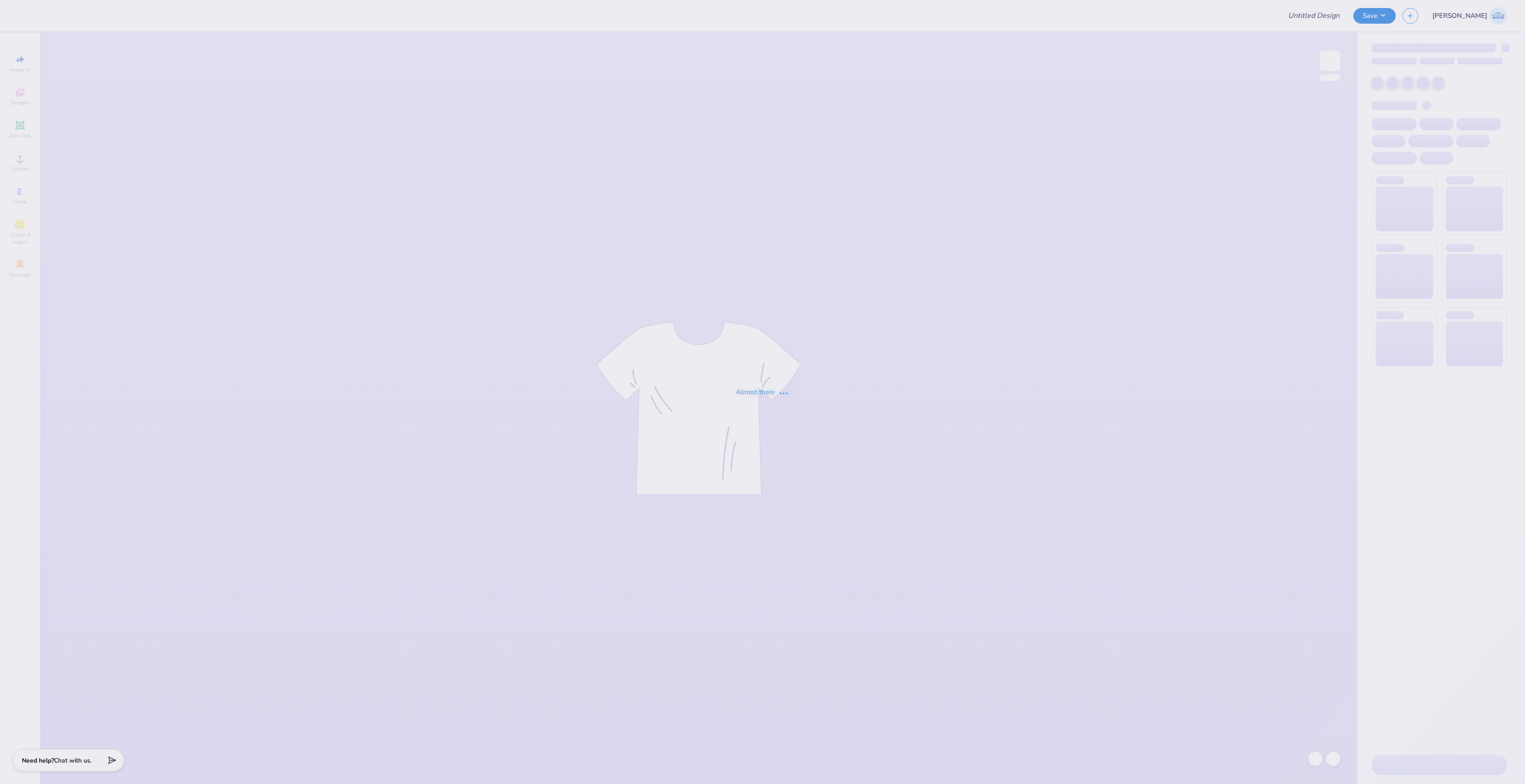
type input "AGD House Shirts"
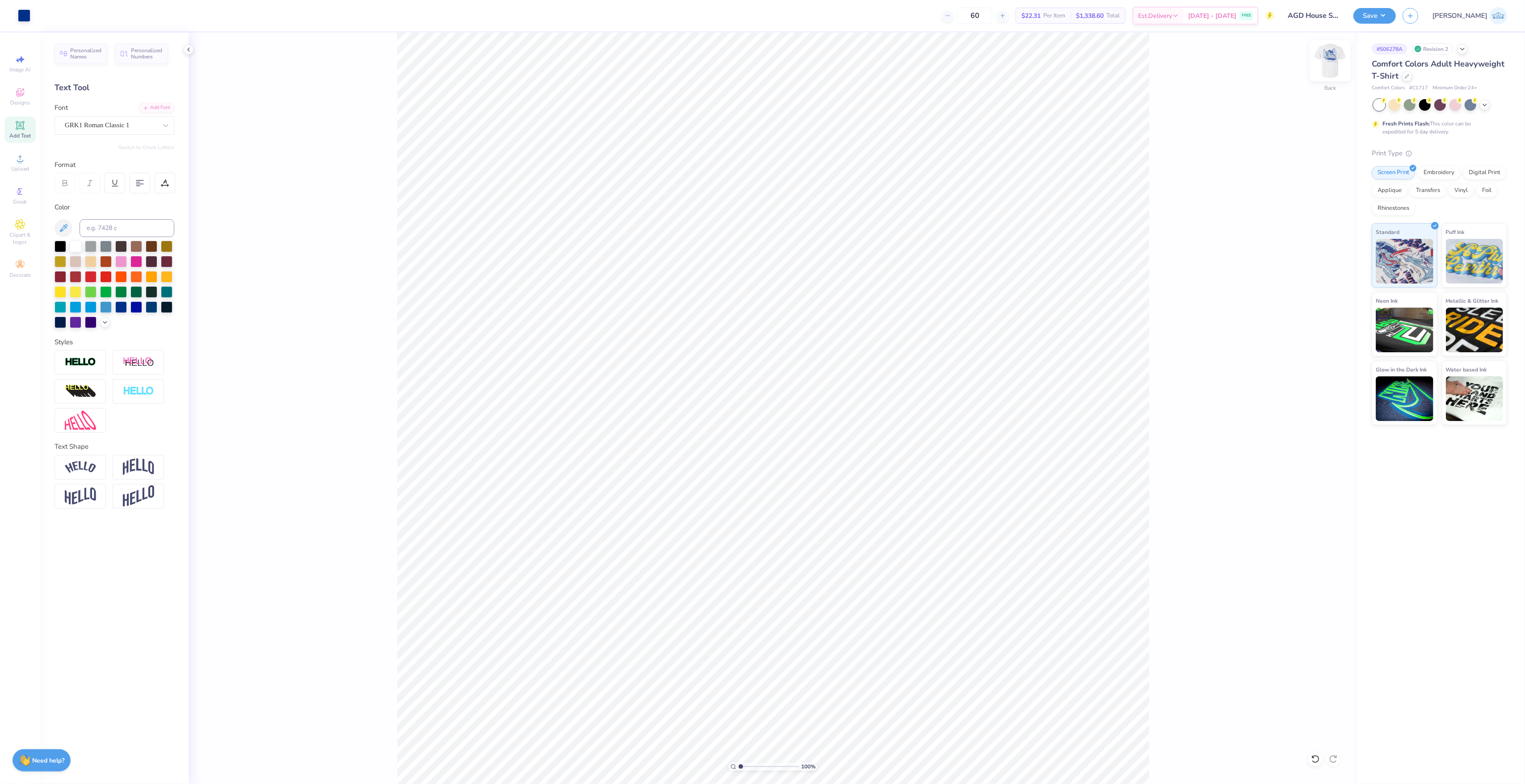
click at [1330, 79] on div "Back" at bounding box center [1330, 66] width 21 height 32
type textarea "Alpha Gam"
click at [149, 106] on div "Add Font" at bounding box center [157, 107] width 36 height 10
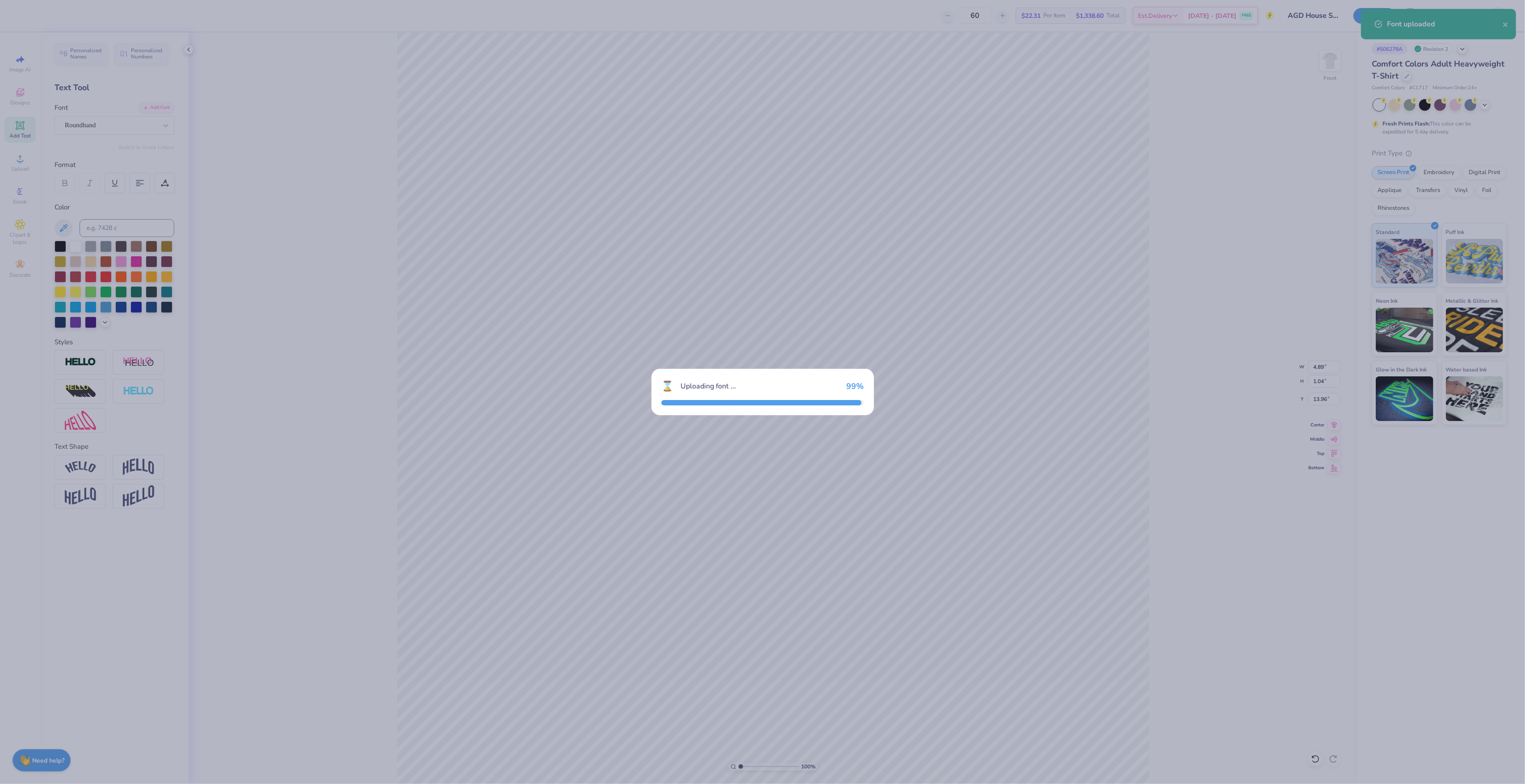
type input "4.55"
type input "1.11"
type input "13.92"
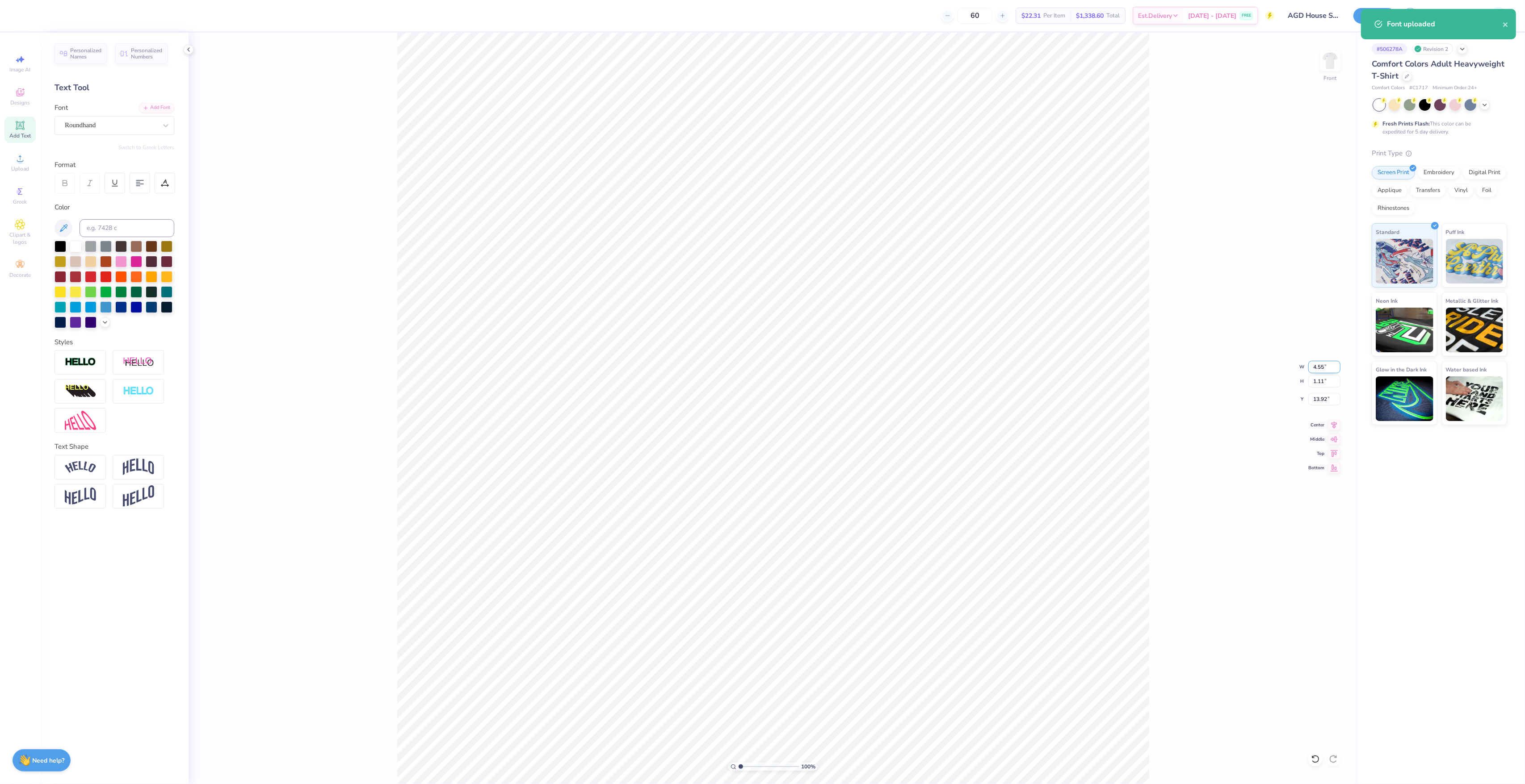
click at [1321, 365] on input "4.55" at bounding box center [1324, 367] width 32 height 12
click at [1323, 398] on input "13.92" at bounding box center [1324, 399] width 32 height 12
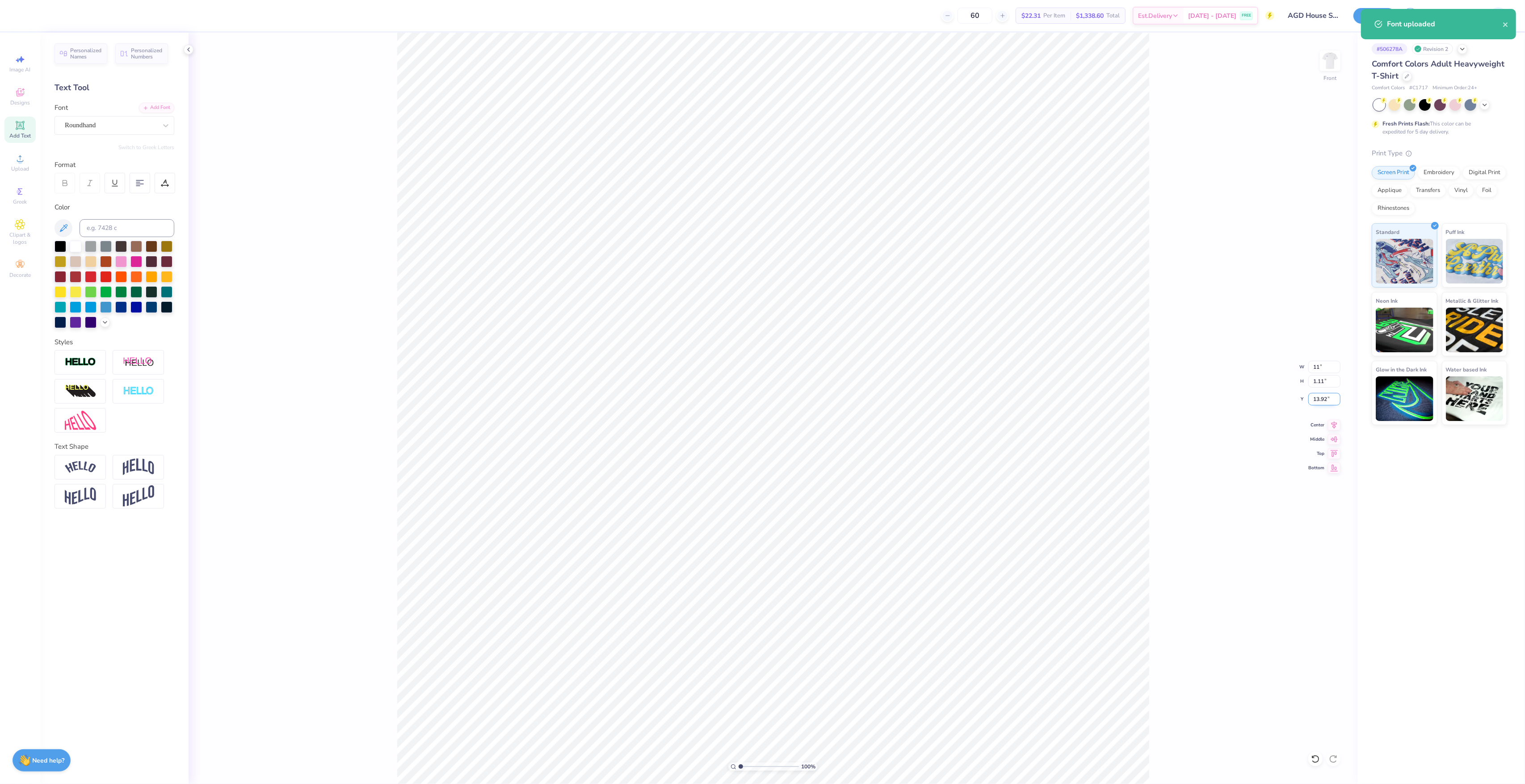
click at [1323, 398] on input "13.92" at bounding box center [1324, 399] width 32 height 12
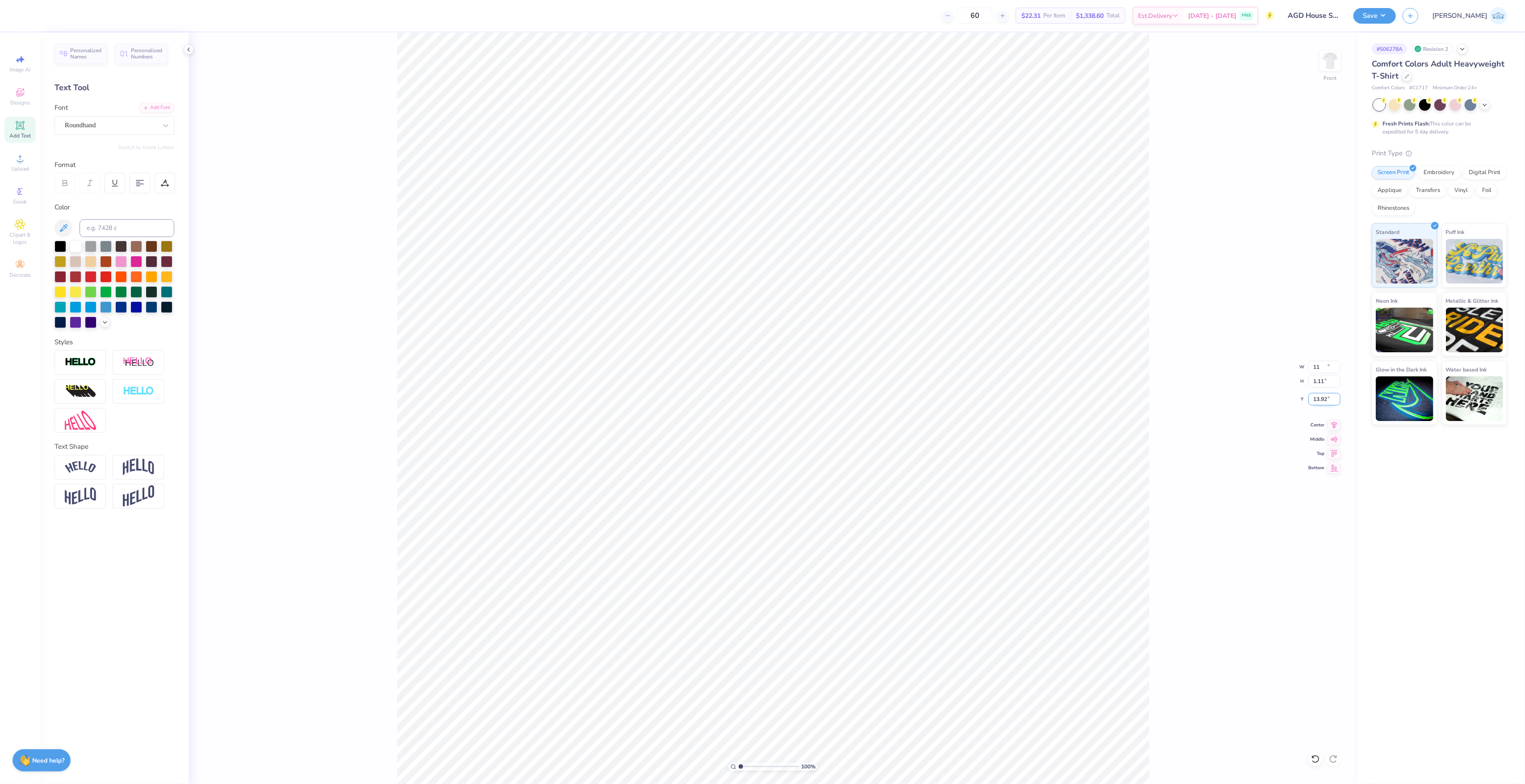
type input "11.00"
type input "2.69"
click at [1316, 399] on input "13.14" at bounding box center [1324, 399] width 32 height 12
type input "3"
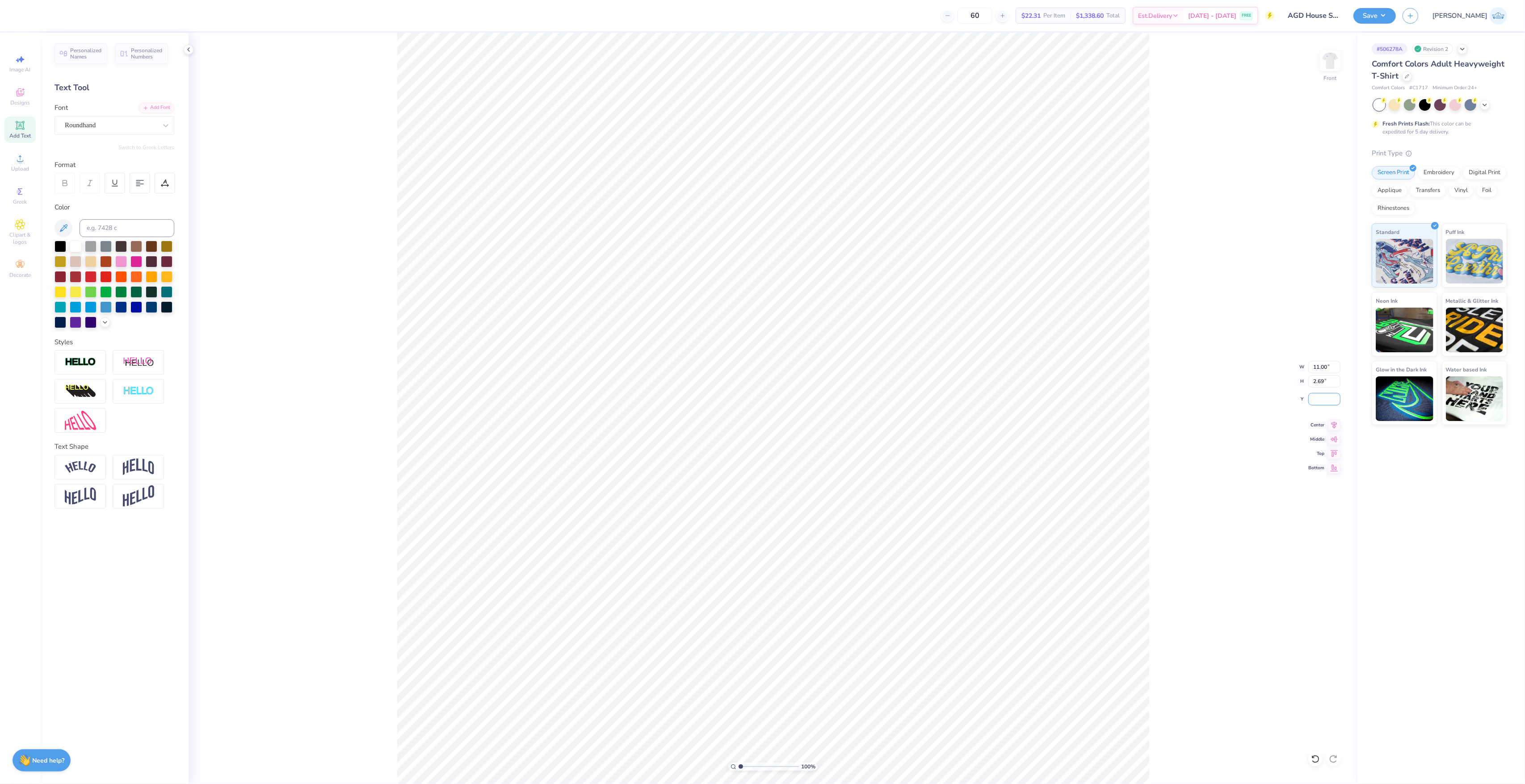
type input "3"
type input "0.5"
drag, startPoint x: 1321, startPoint y: 396, endPoint x: 1273, endPoint y: 385, distance: 49.2
click at [1273, 385] on div "100 % Front W 11.00 11.00 " H 2.69 2.69 " Y 0.5 0.5 " Center Middle Top Bottom" at bounding box center [773, 408] width 1169 height 751
click at [1332, 427] on icon at bounding box center [1334, 424] width 12 height 11
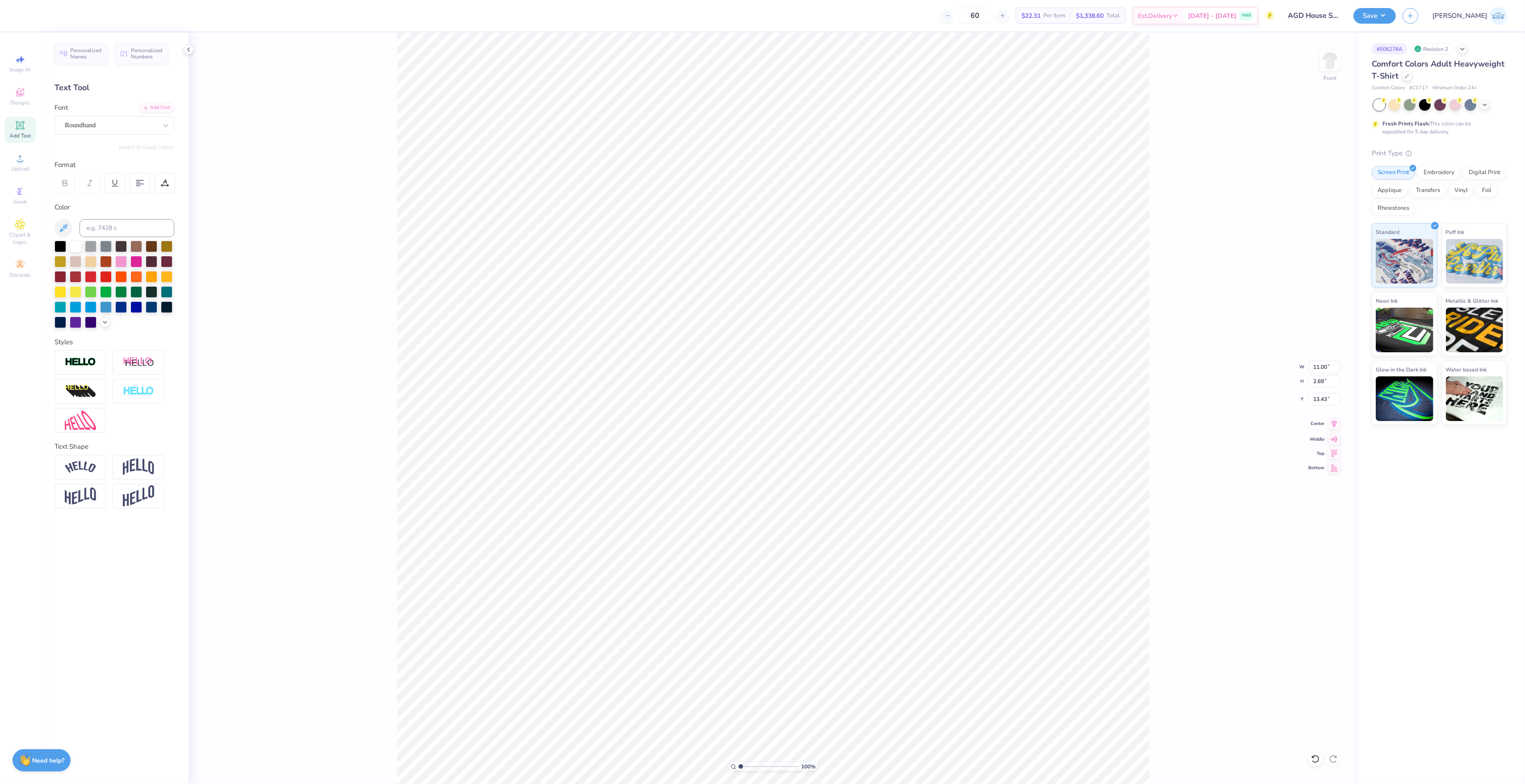
type input "13.43"
click at [1318, 379] on input "13.12" at bounding box center [1324, 381] width 32 height 12
type input "13"
type input "11.51"
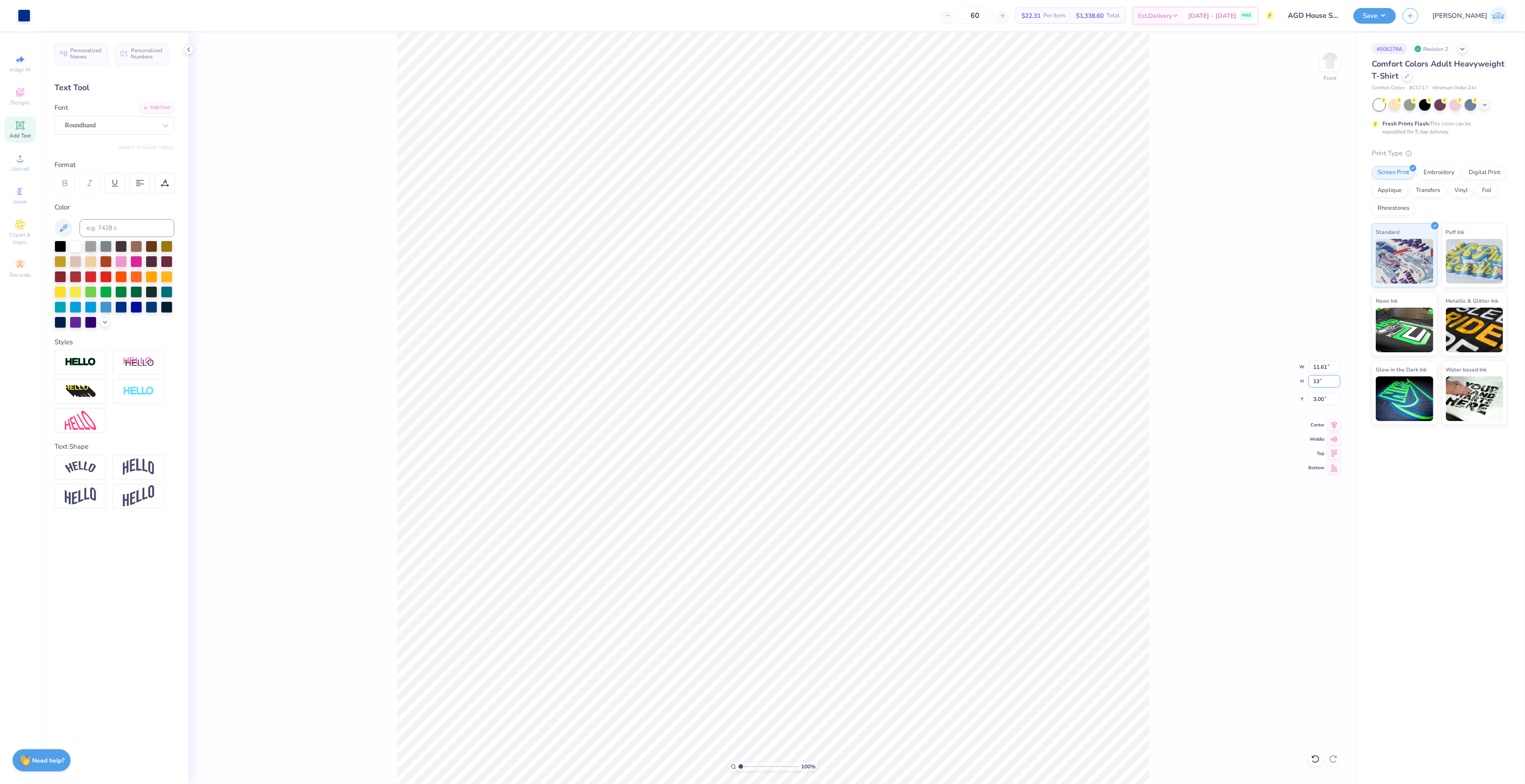
type input "13.00"
type input "3.06"
click at [1332, 426] on icon at bounding box center [1334, 424] width 12 height 11
type input "13.75"
click at [1317, 384] on input "13.35" at bounding box center [1324, 381] width 32 height 12
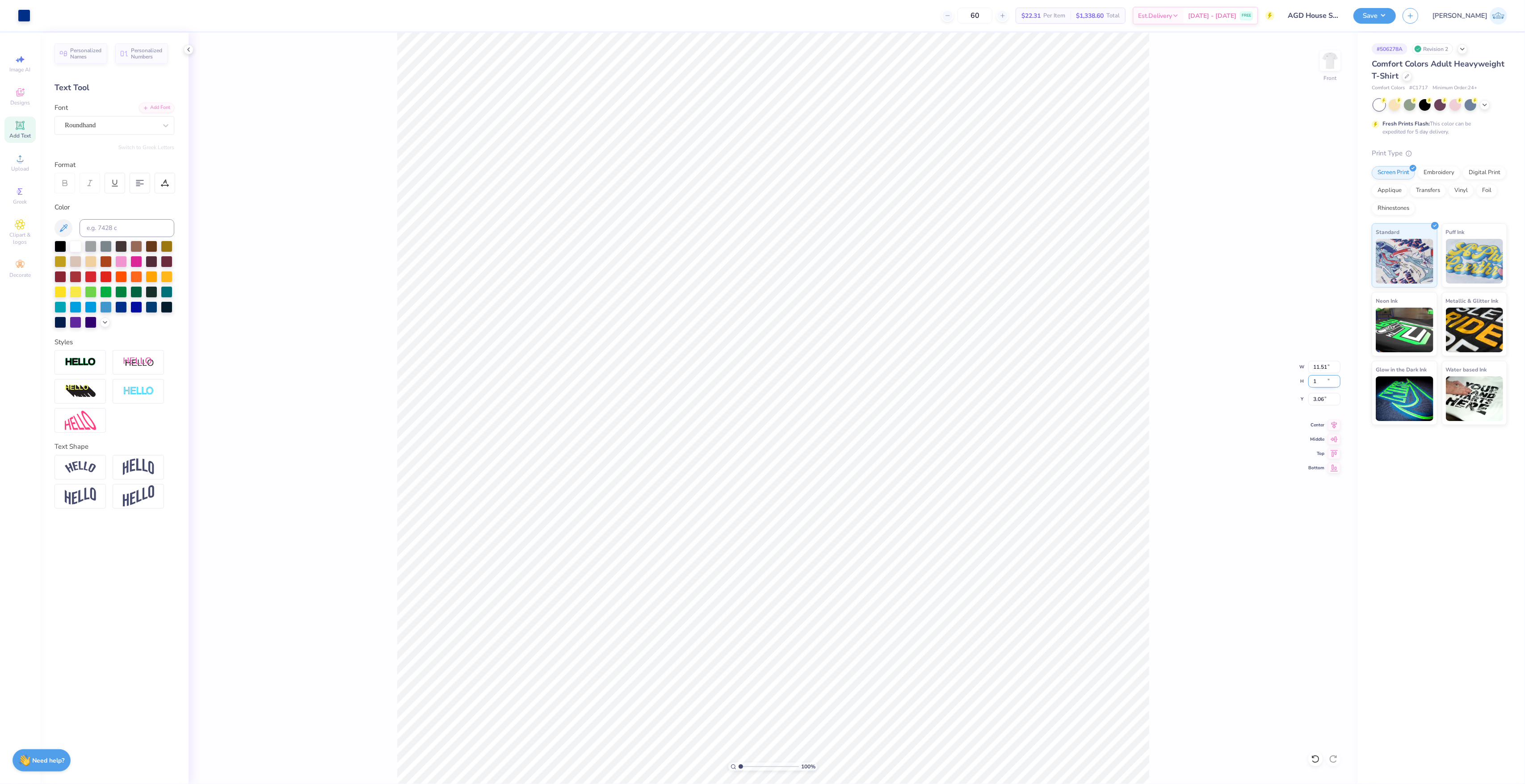
click at [1317, 384] on input "1" at bounding box center [1324, 381] width 32 height 12
type input "13"
type input "11.20"
type input "13.00"
type input "3.23"
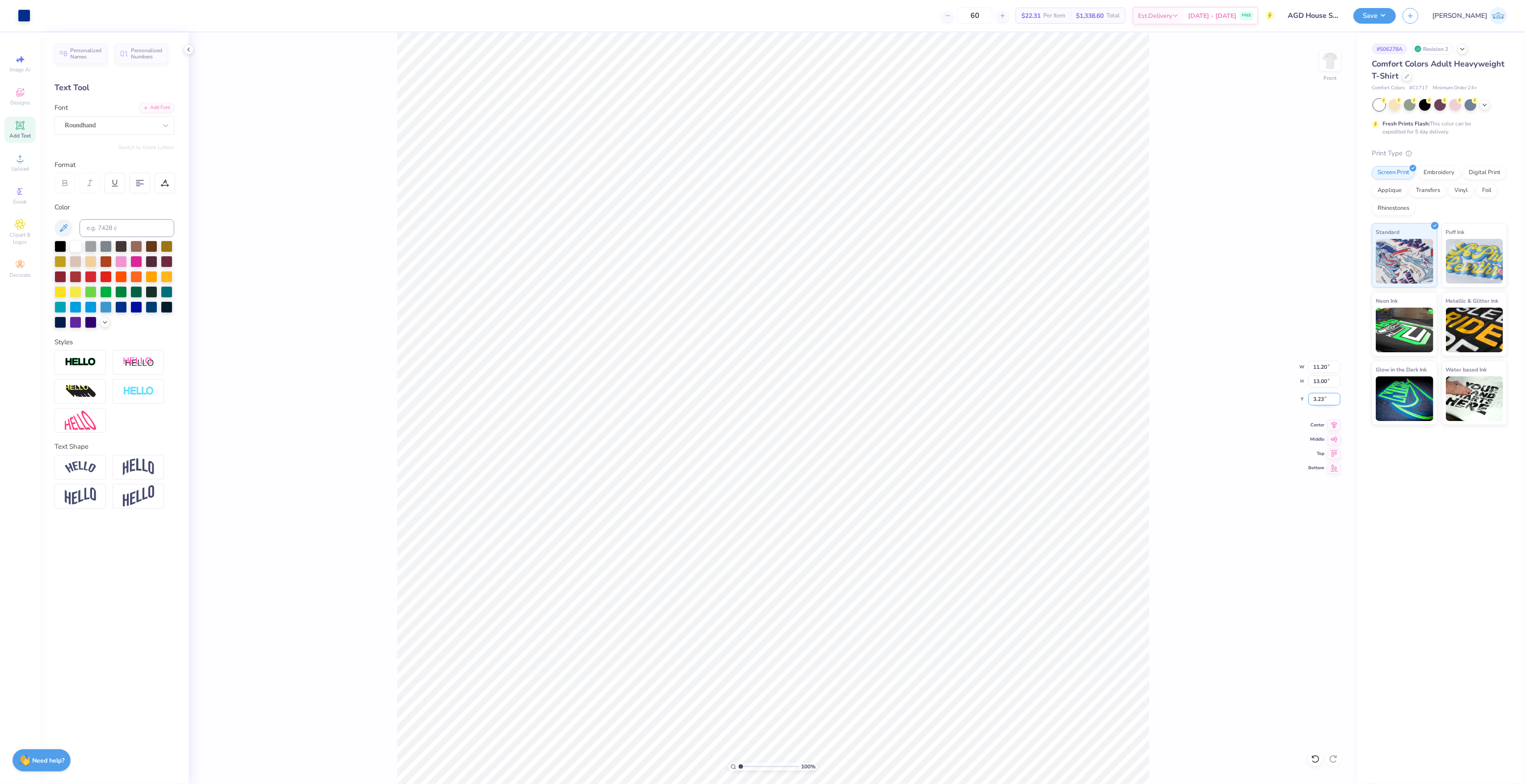
click at [1318, 402] on input "3.23" at bounding box center [1324, 399] width 32 height 12
type input "3.00"
click at [1337, 426] on icon at bounding box center [1334, 424] width 12 height 11
type input "11.20"
type input "10.33"
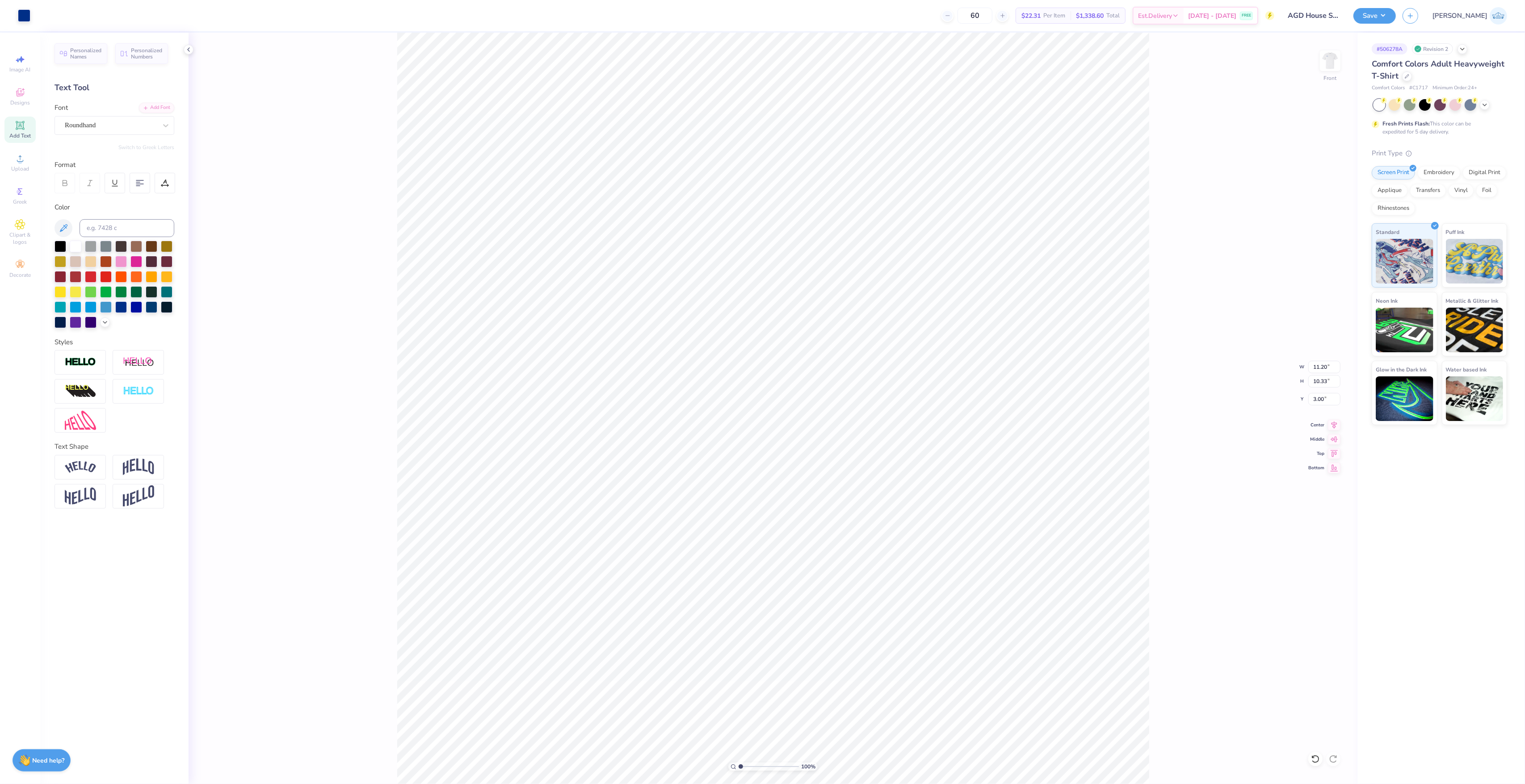
type input "3.00"
click at [1331, 427] on icon at bounding box center [1334, 424] width 12 height 11
click at [1396, 12] on button "Save" at bounding box center [1375, 14] width 43 height 15
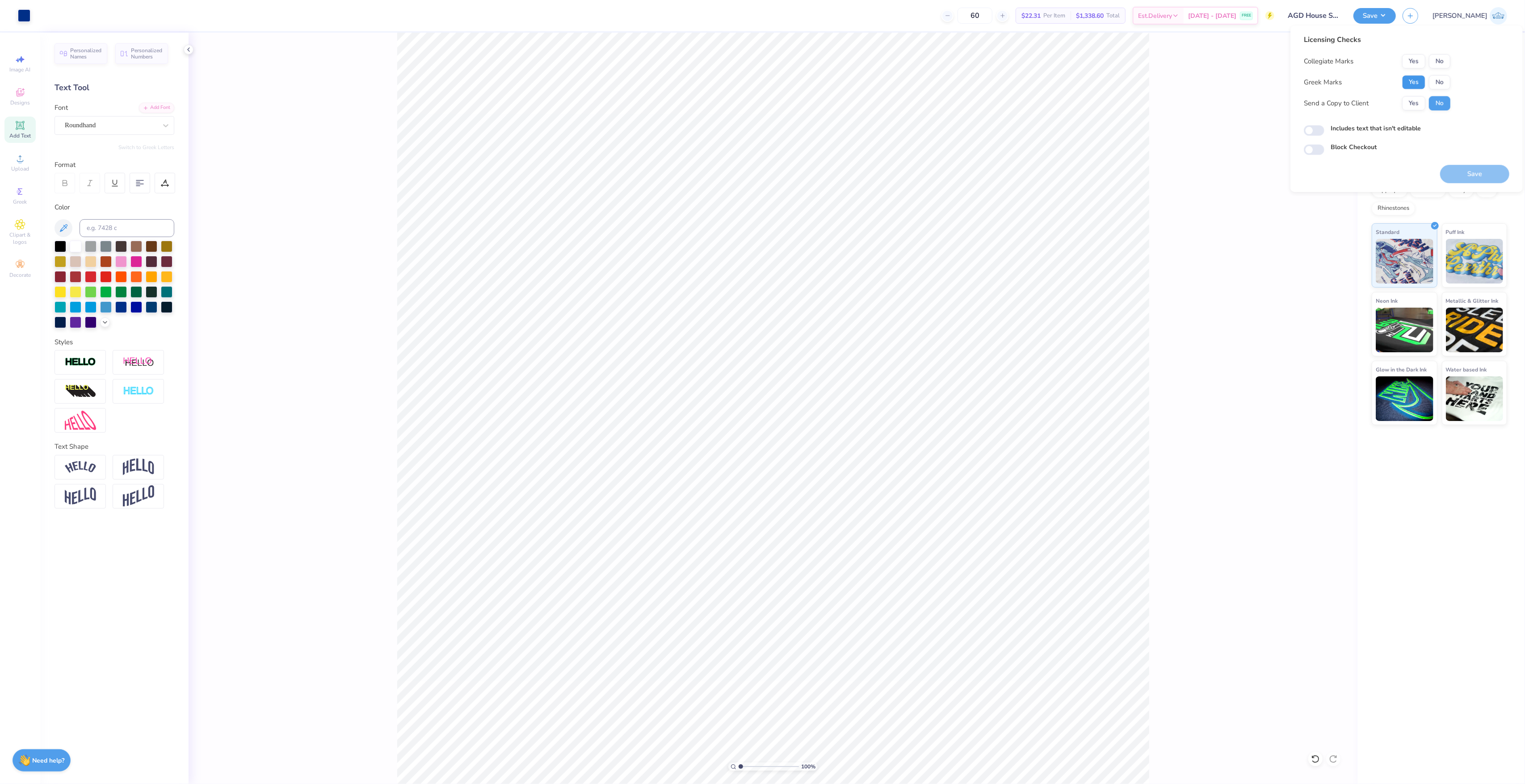
click at [1418, 83] on button "Yes" at bounding box center [1413, 82] width 23 height 14
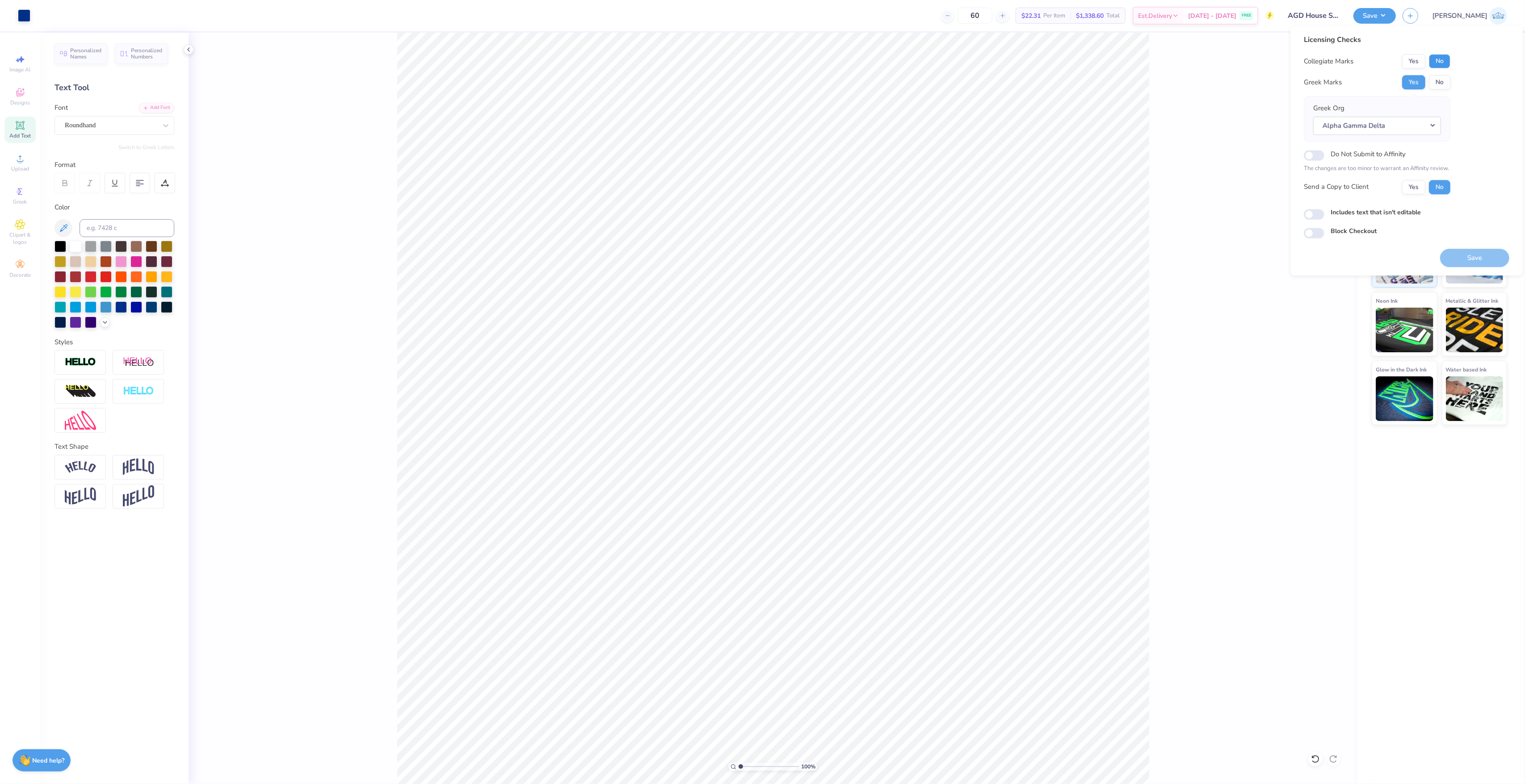
click at [1447, 64] on button "No" at bounding box center [1440, 61] width 21 height 14
click at [1414, 185] on button "Yes" at bounding box center [1413, 187] width 23 height 14
click at [1464, 258] on button "Save" at bounding box center [1475, 257] width 69 height 18
type textarea "x"
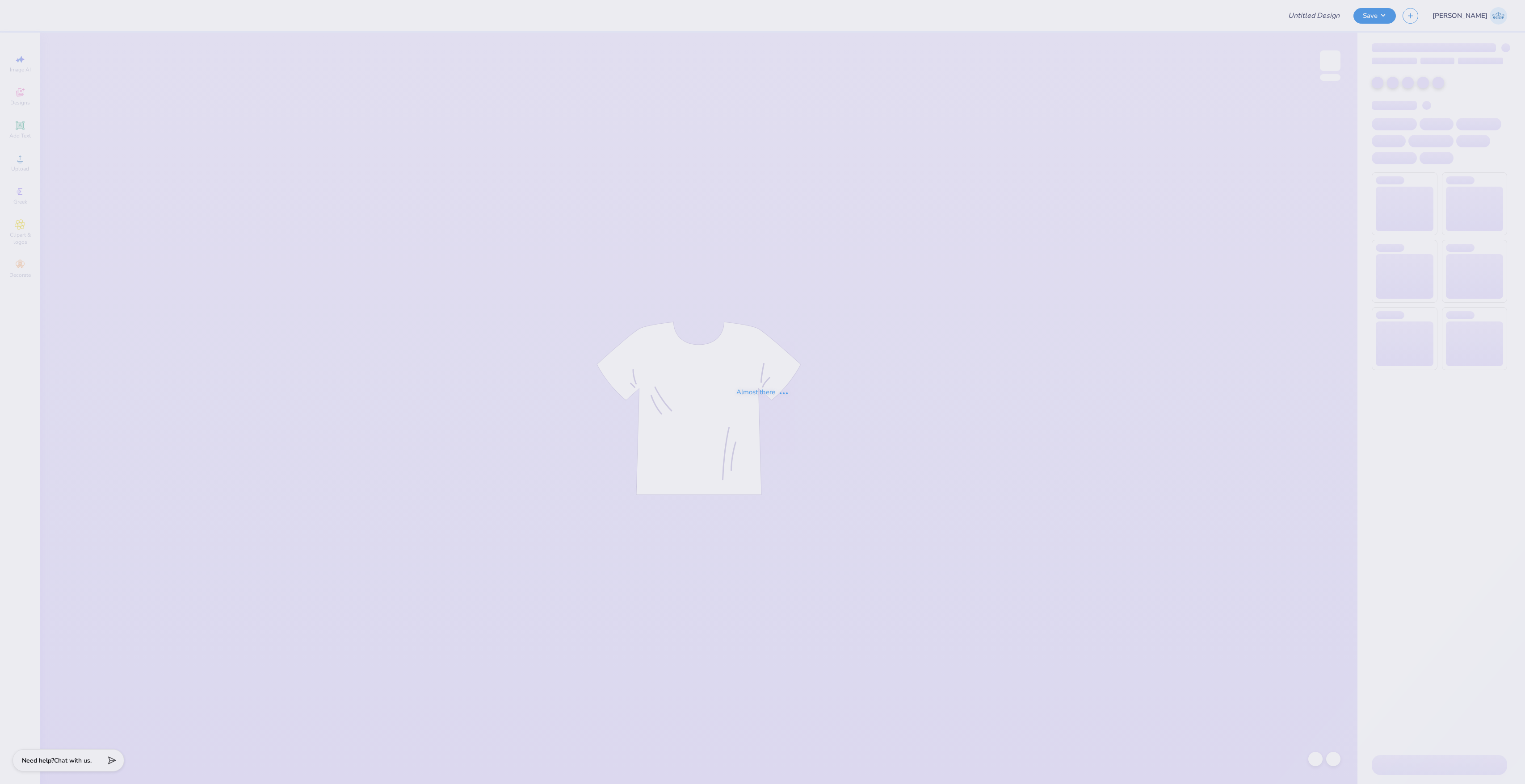
type input "[PERSON_NAME] : The [GEOGRAPHIC_DATA][US_STATE]"
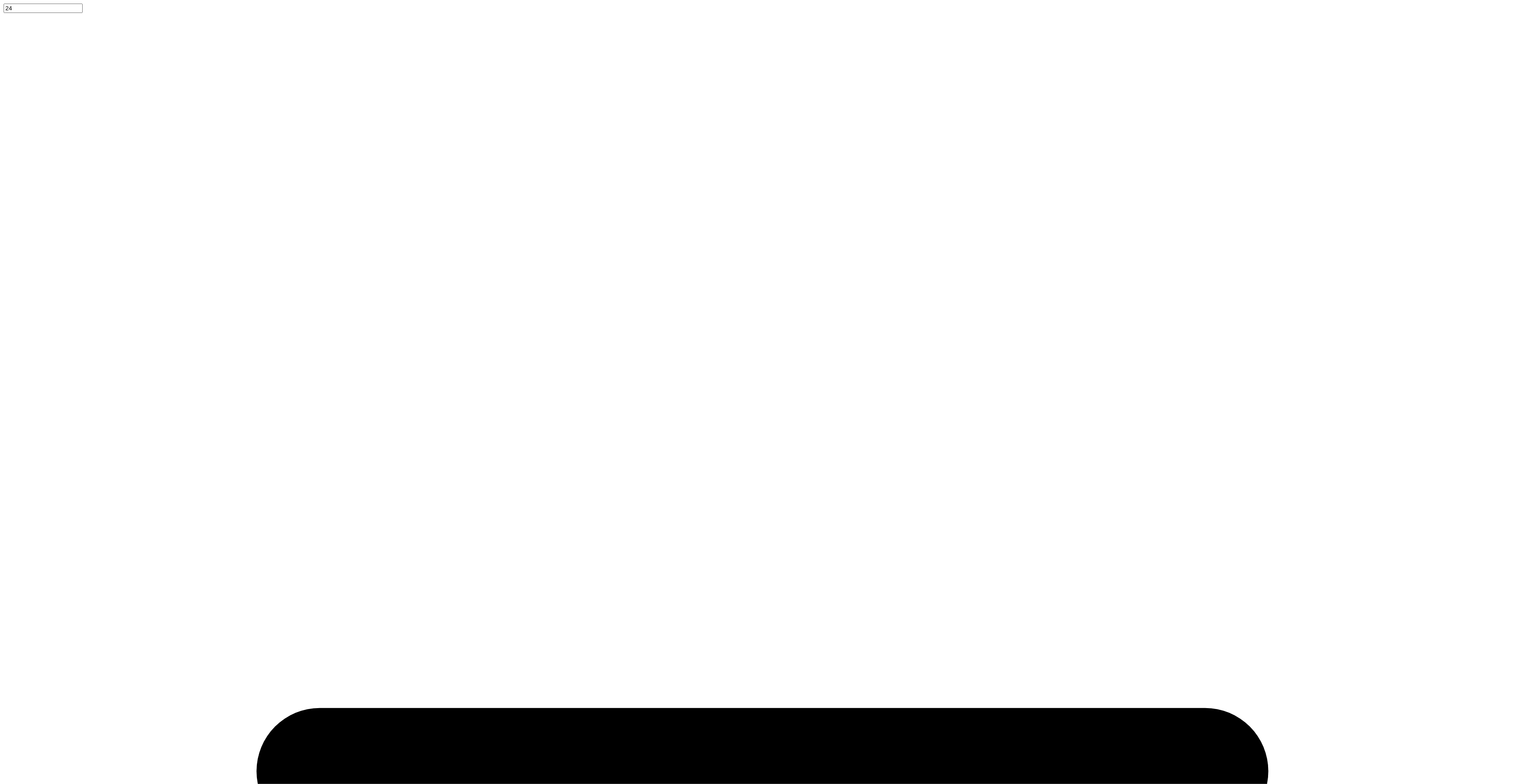
type textarea "x"
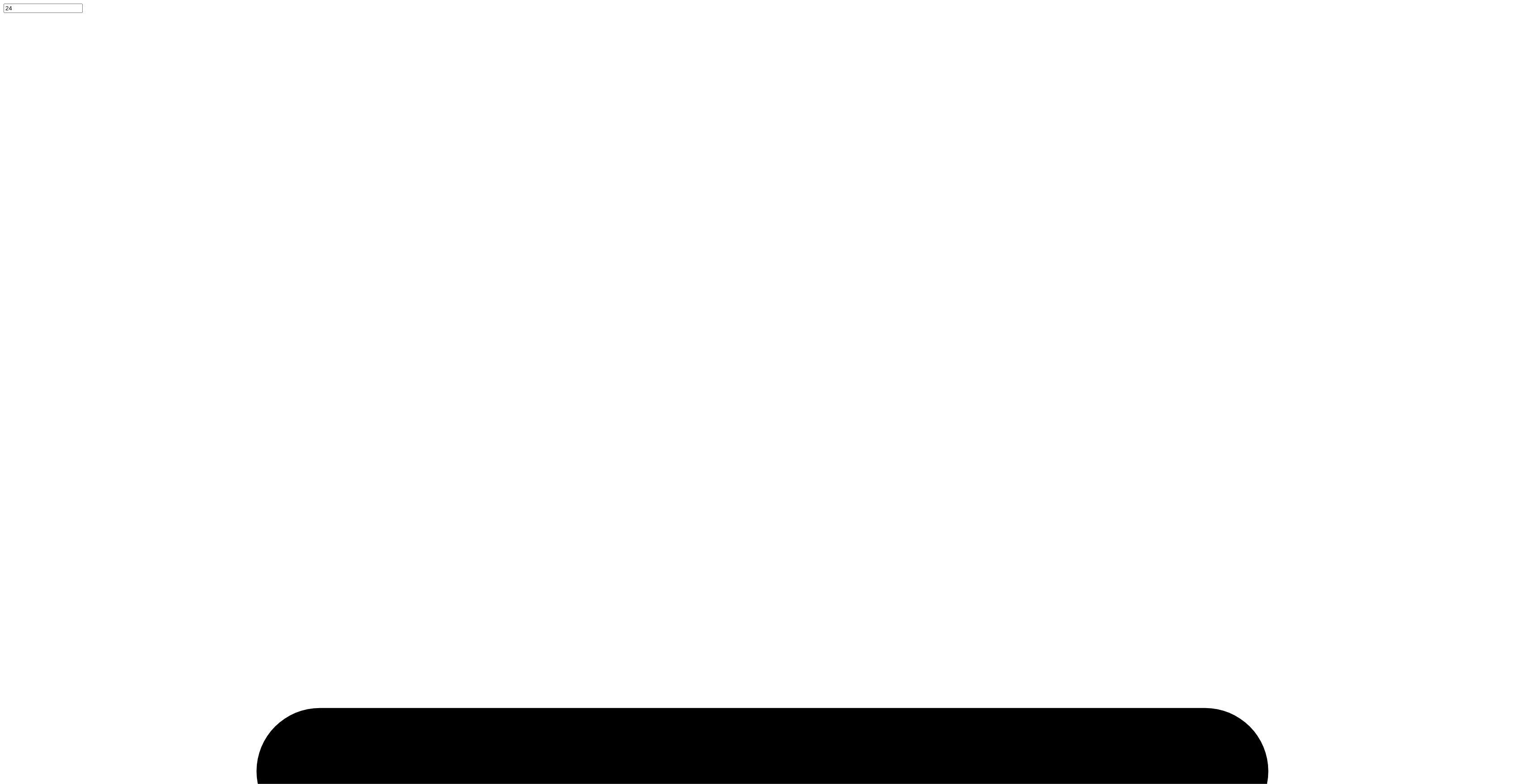
paste input "2460"
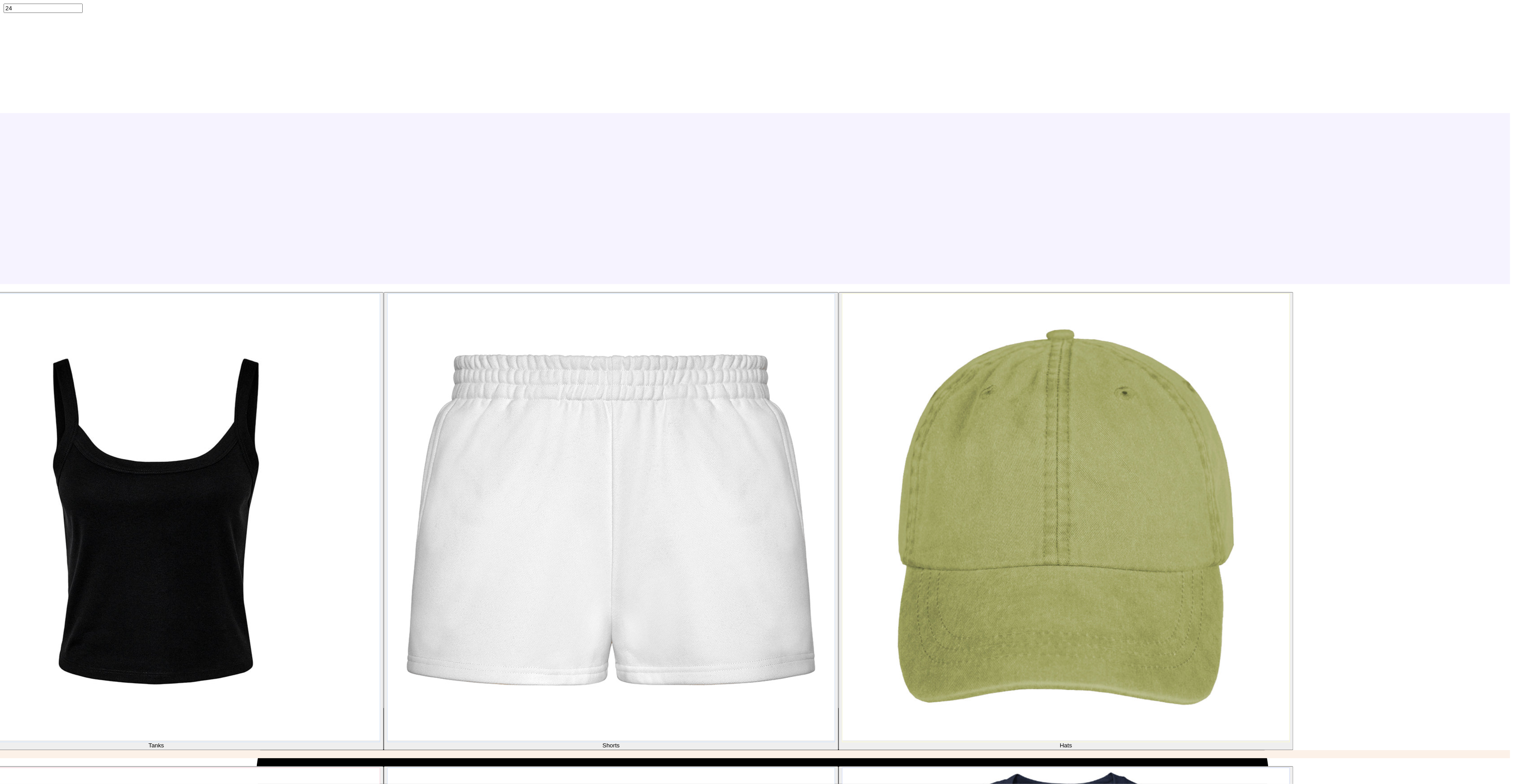
type input "2460"
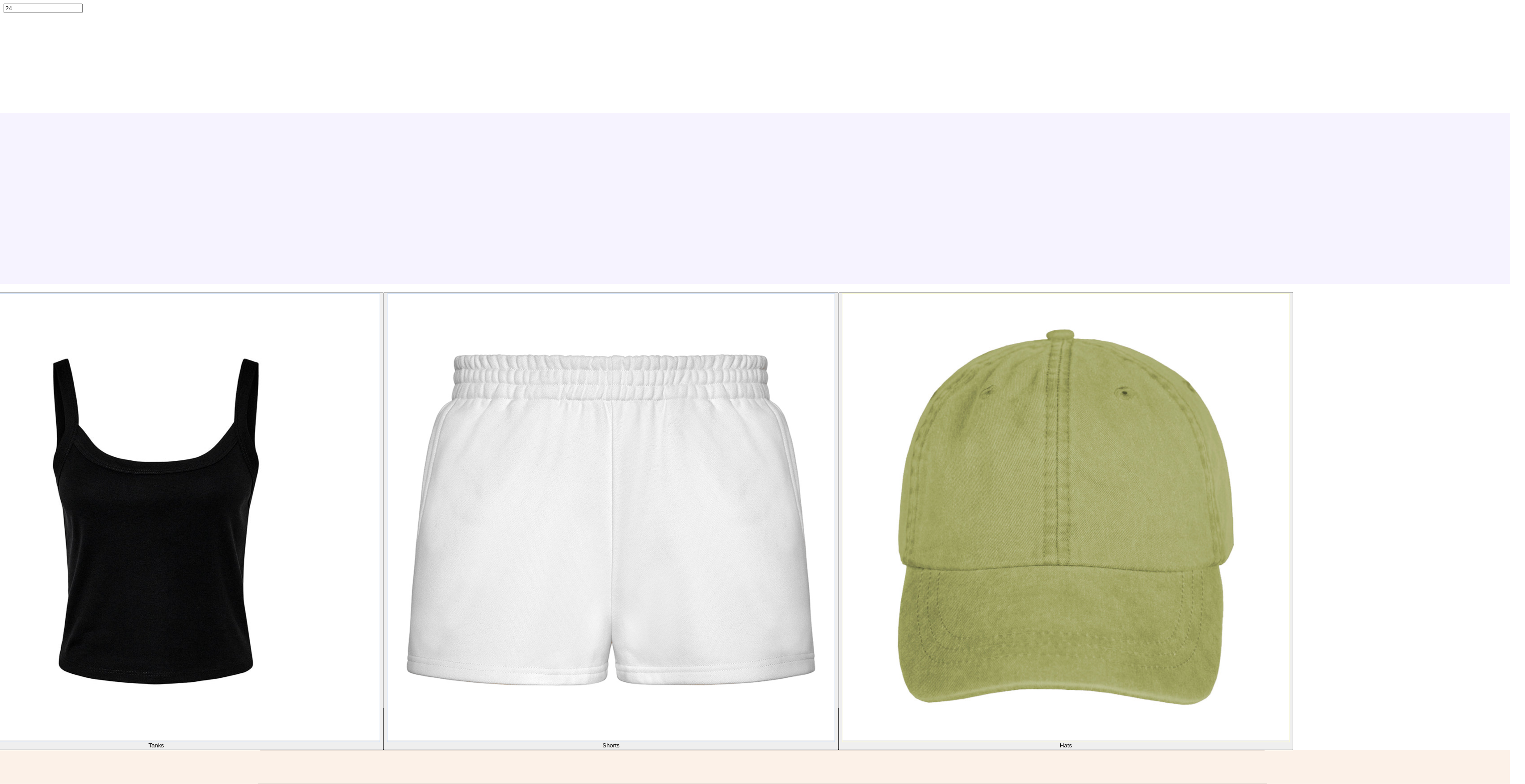
type textarea "x"
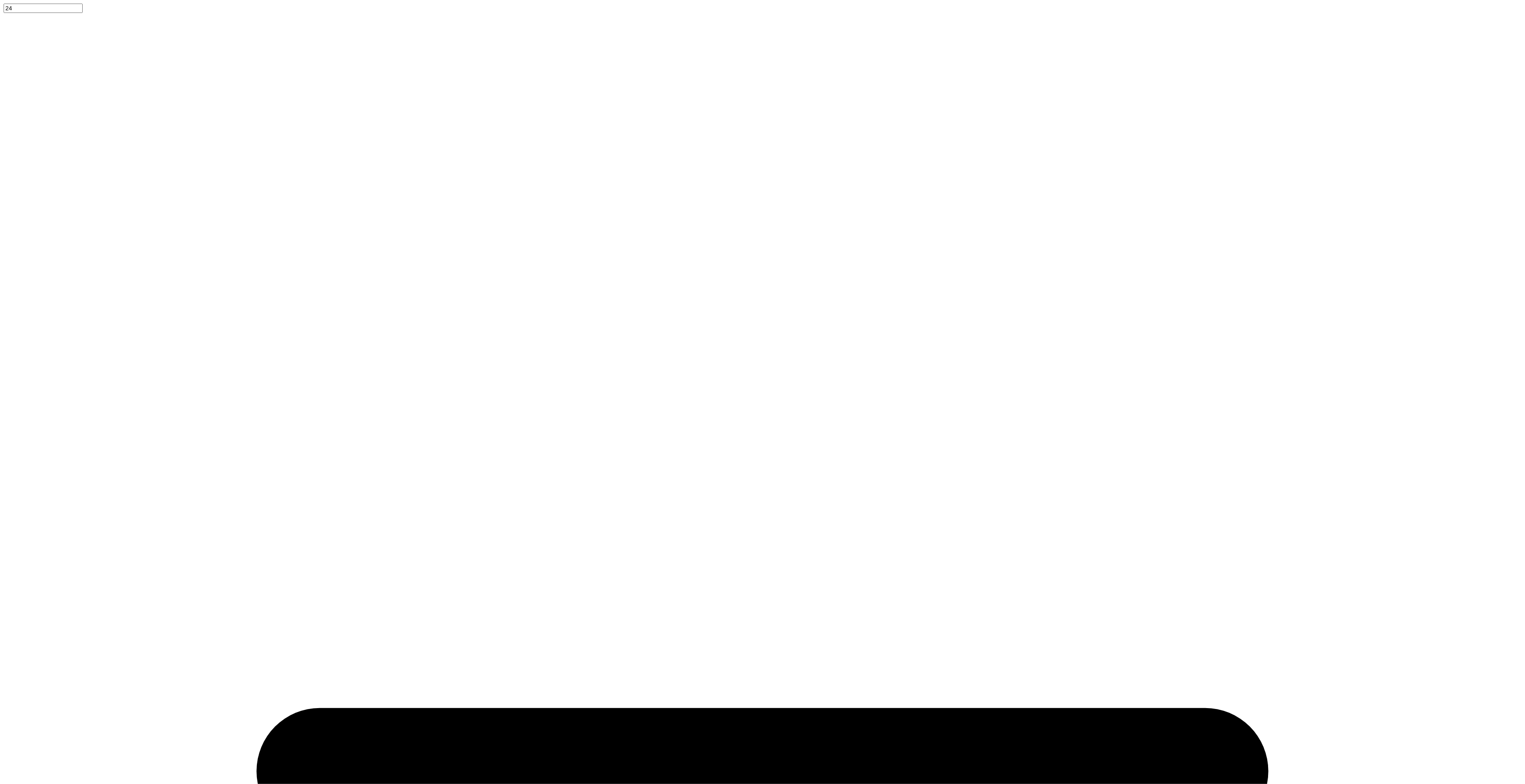
type input "cvc"
type textarea "x"
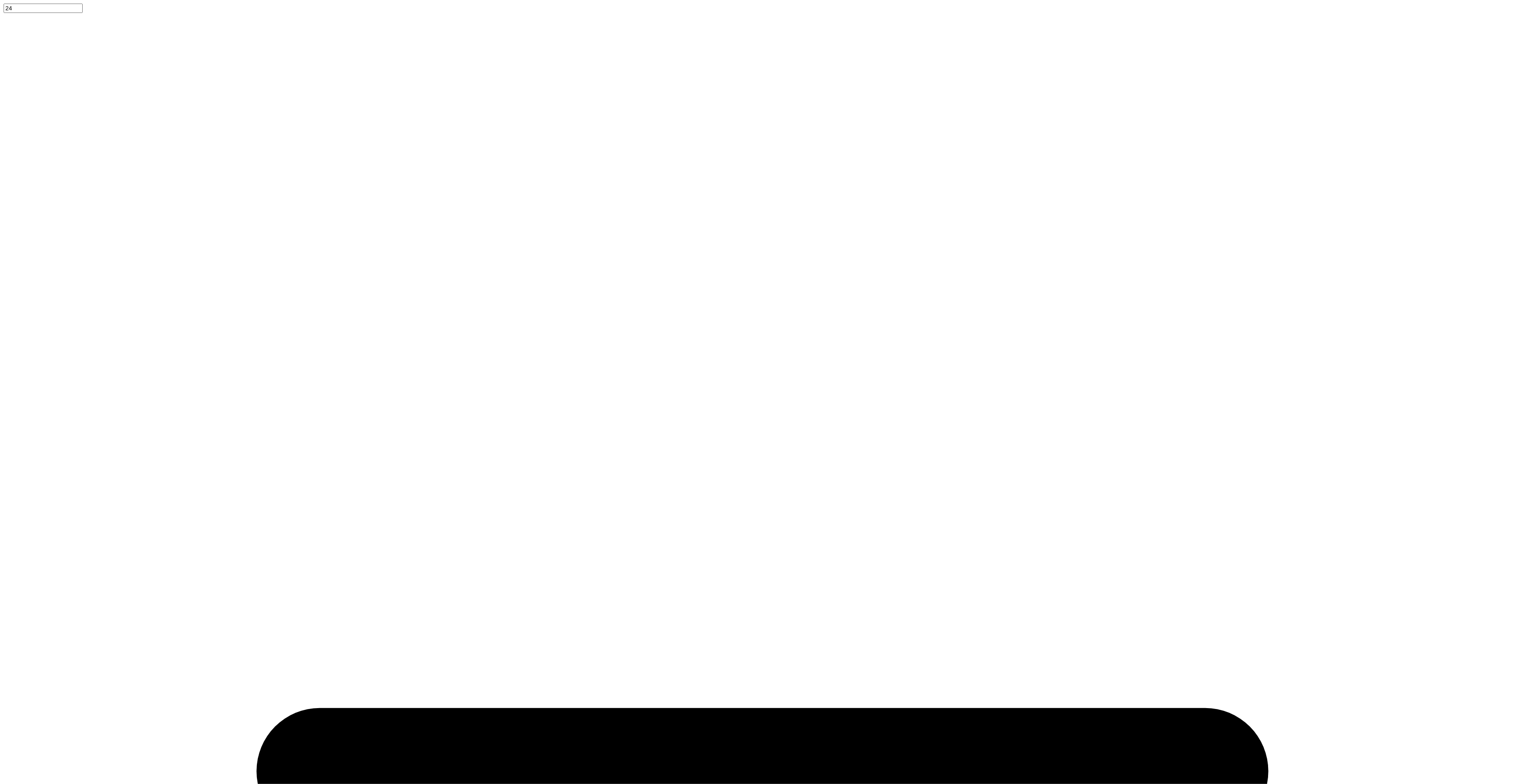
type input "henley"
type textarea "x"
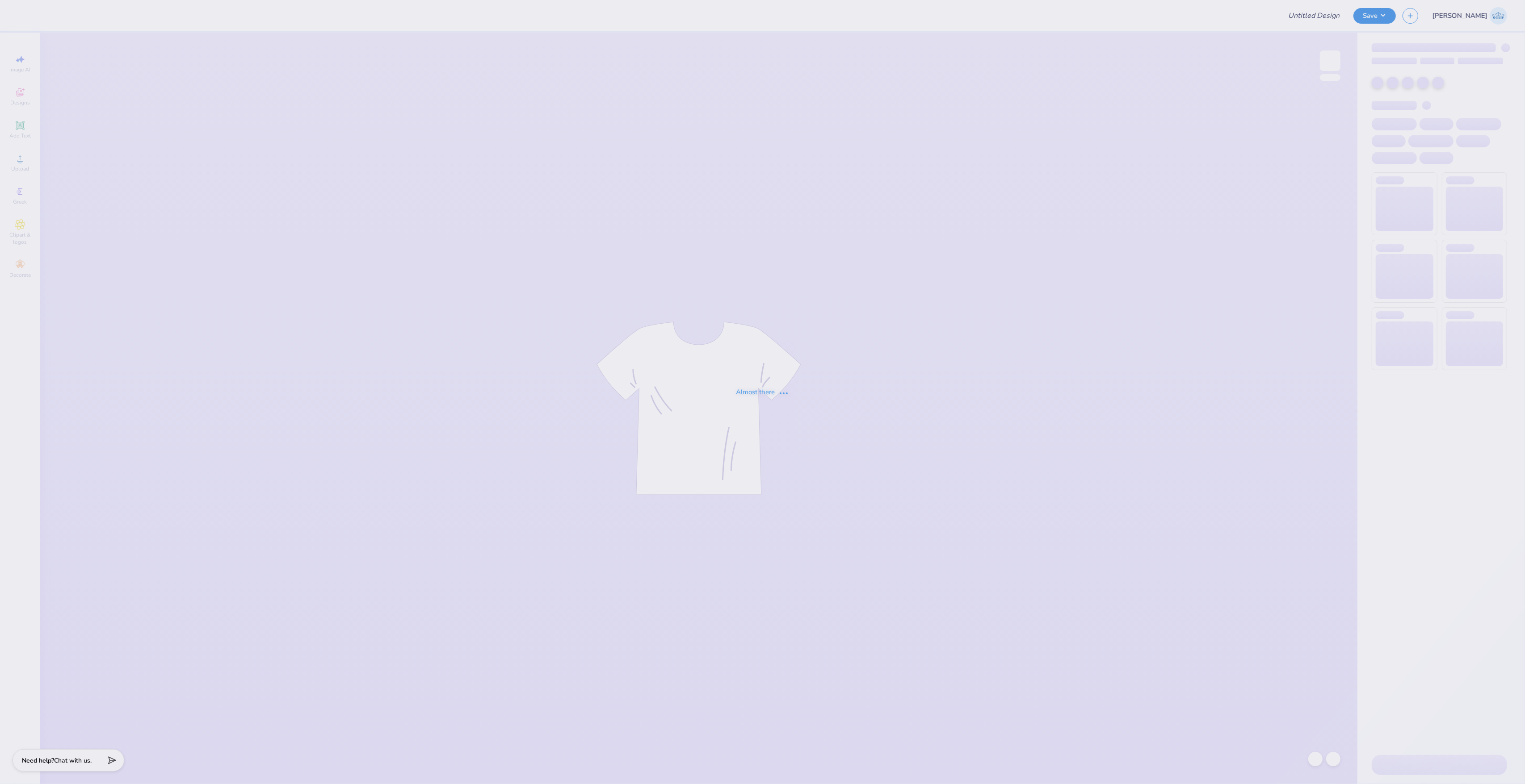
type input "[PERSON_NAME] : The [GEOGRAPHIC_DATA][US_STATE]"
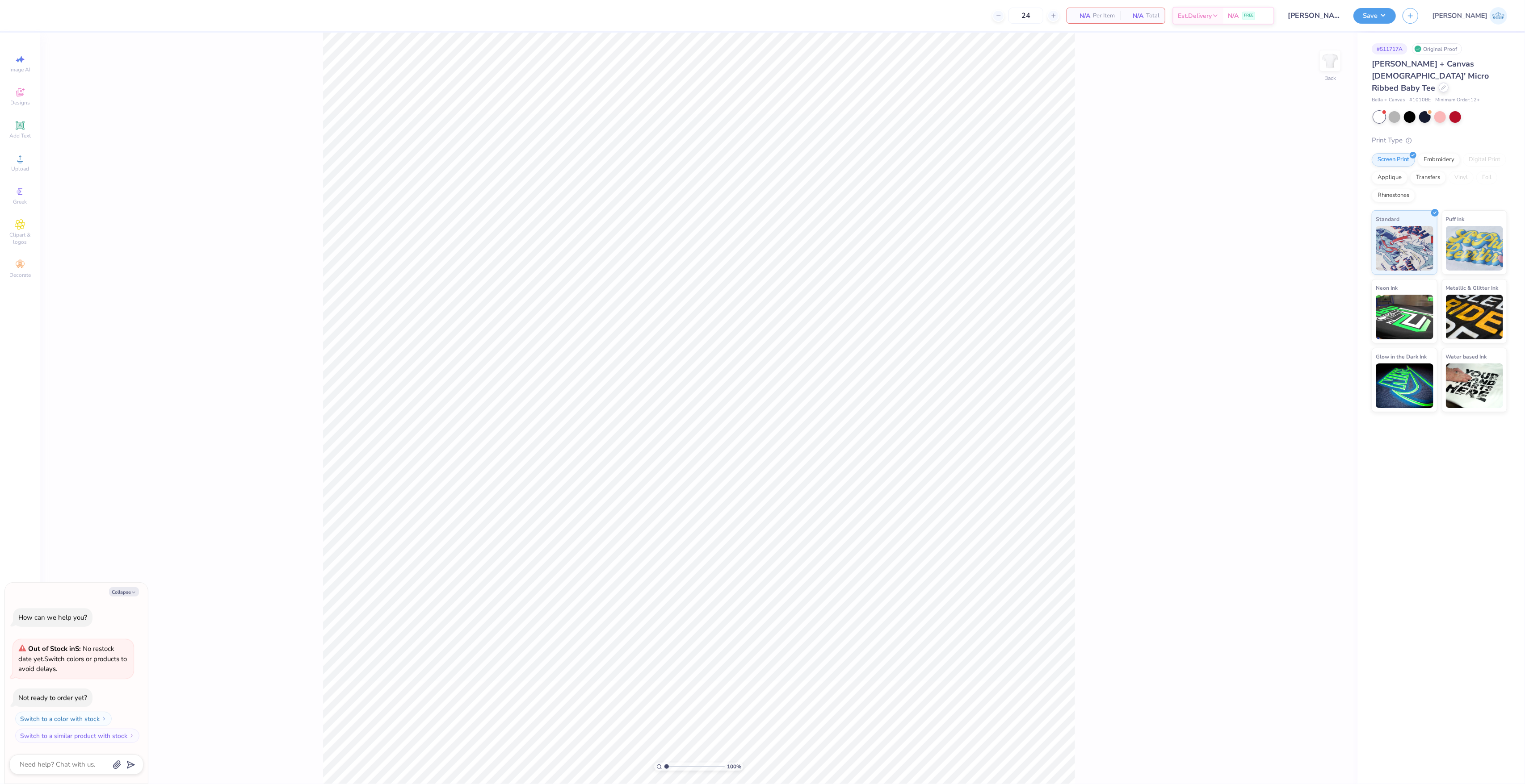
click at [1442, 85] on icon at bounding box center [1444, 88] width 5 height 5
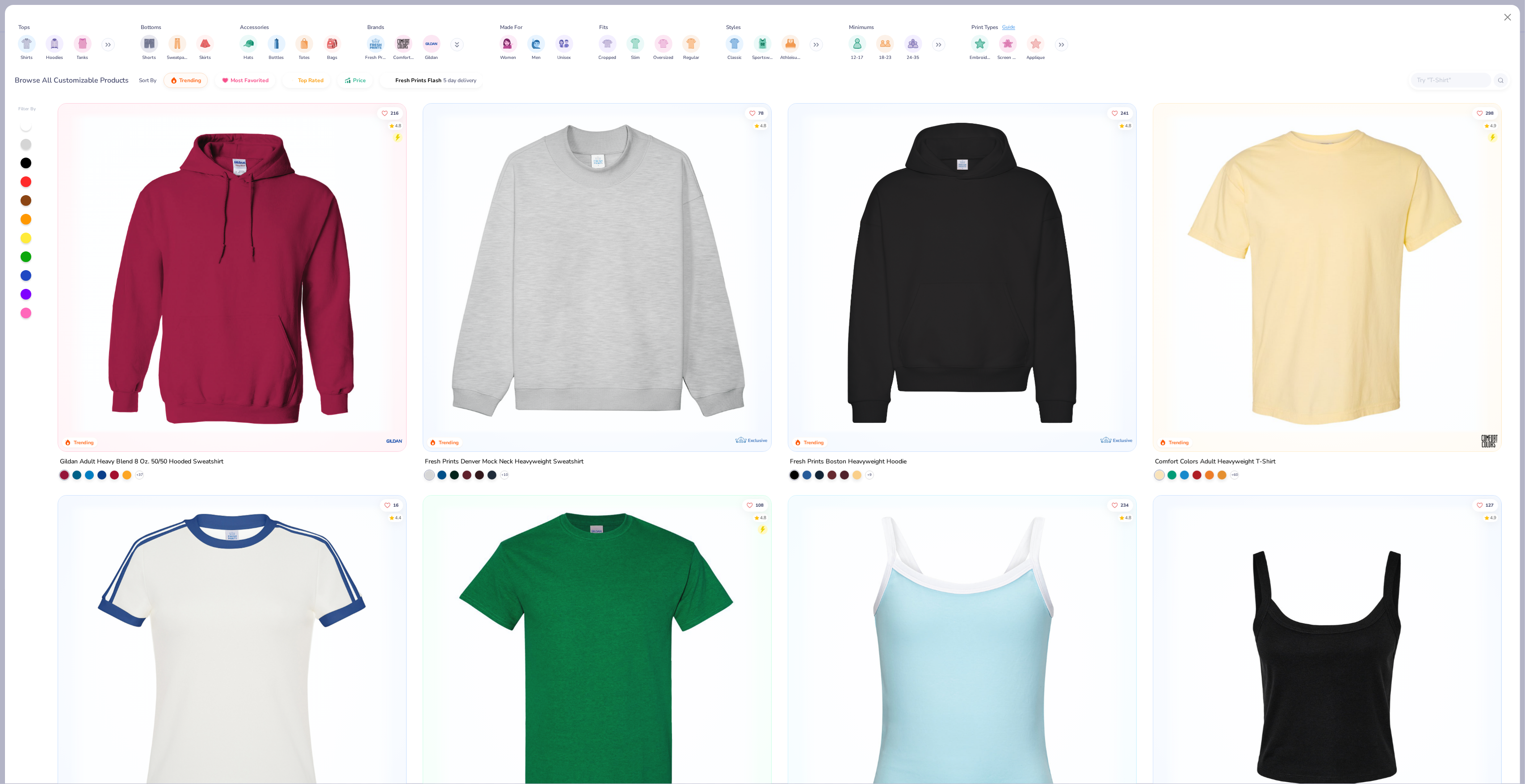
type textarea "x"
